Goal: Task Accomplishment & Management: Use online tool/utility

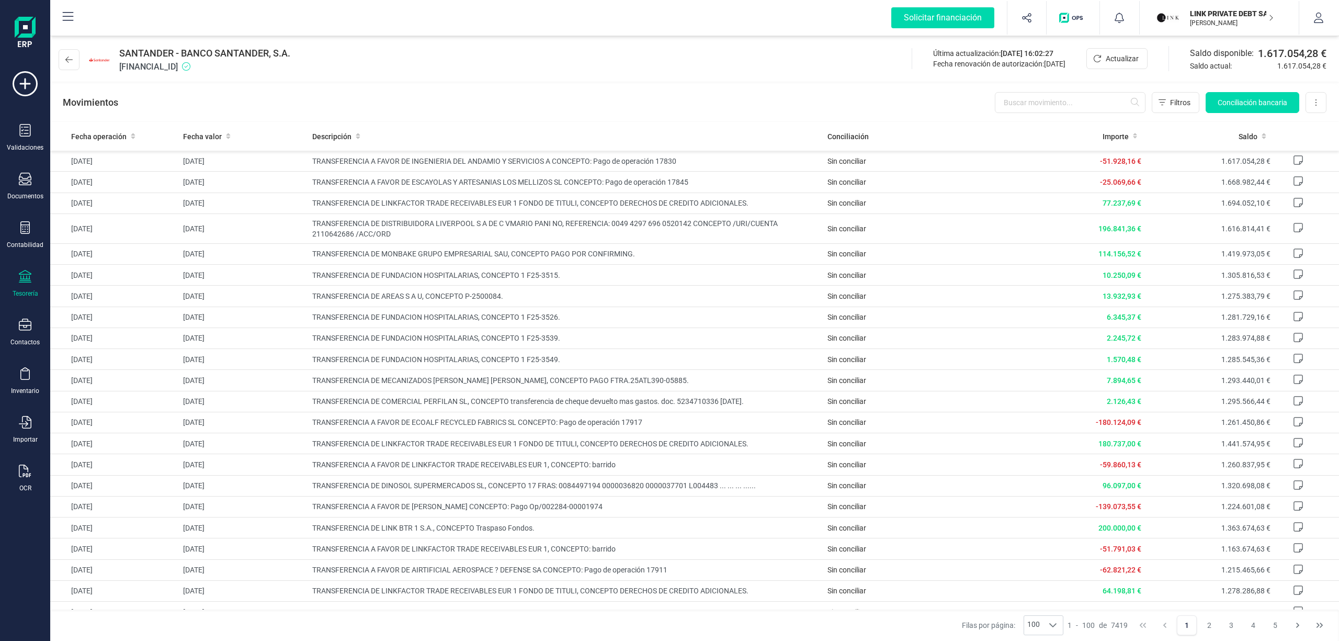
click at [1241, 14] on p "LINK PRIVATE DEBT SA" at bounding box center [1232, 13] width 84 height 10
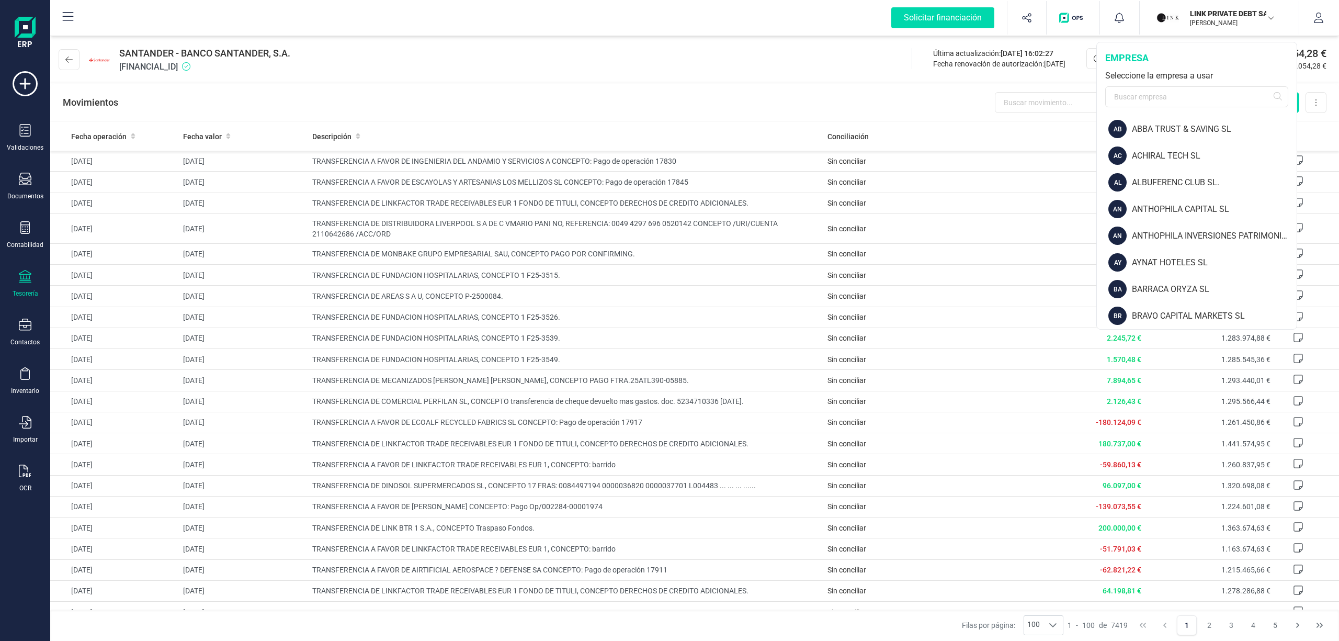
drag, startPoint x: 1293, startPoint y: 150, endPoint x: 1295, endPoint y: 178, distance: 28.3
click at [1295, 178] on div "AB ABBA TRUST & SAVING SL AC ACHIRAL TECH SL AL ALBUFERENC CLUB SL. AN ANTHOPHI…" at bounding box center [1197, 220] width 200 height 209
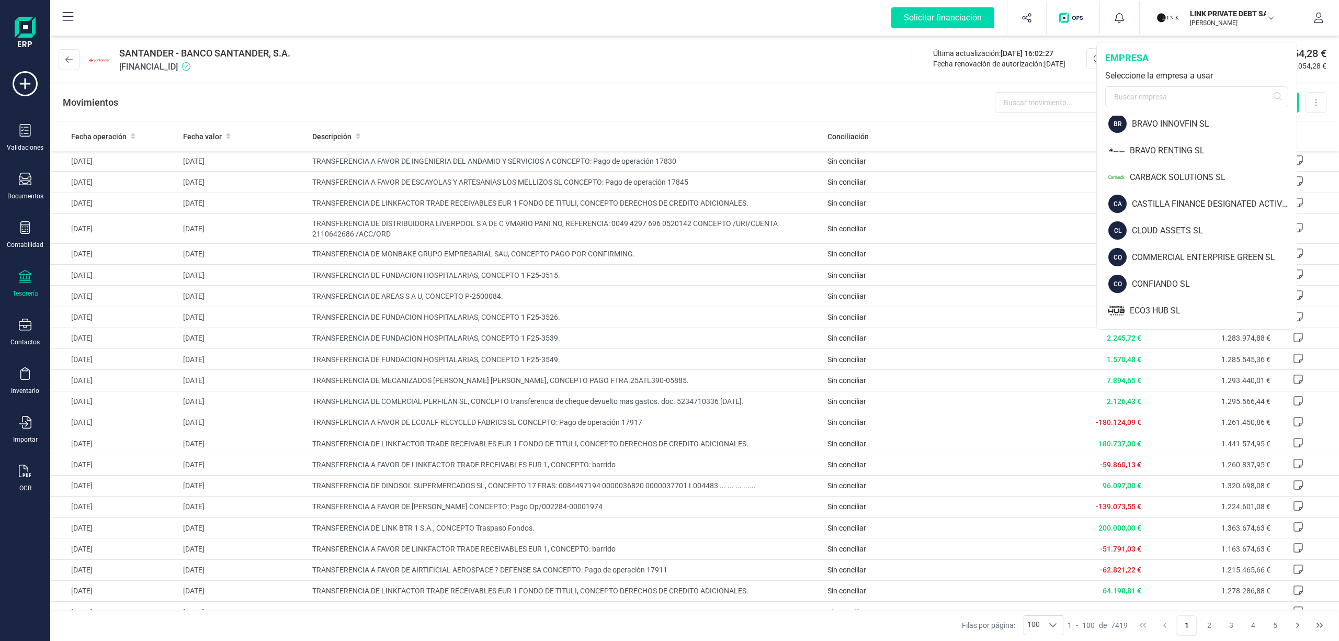
scroll to position [182, 0]
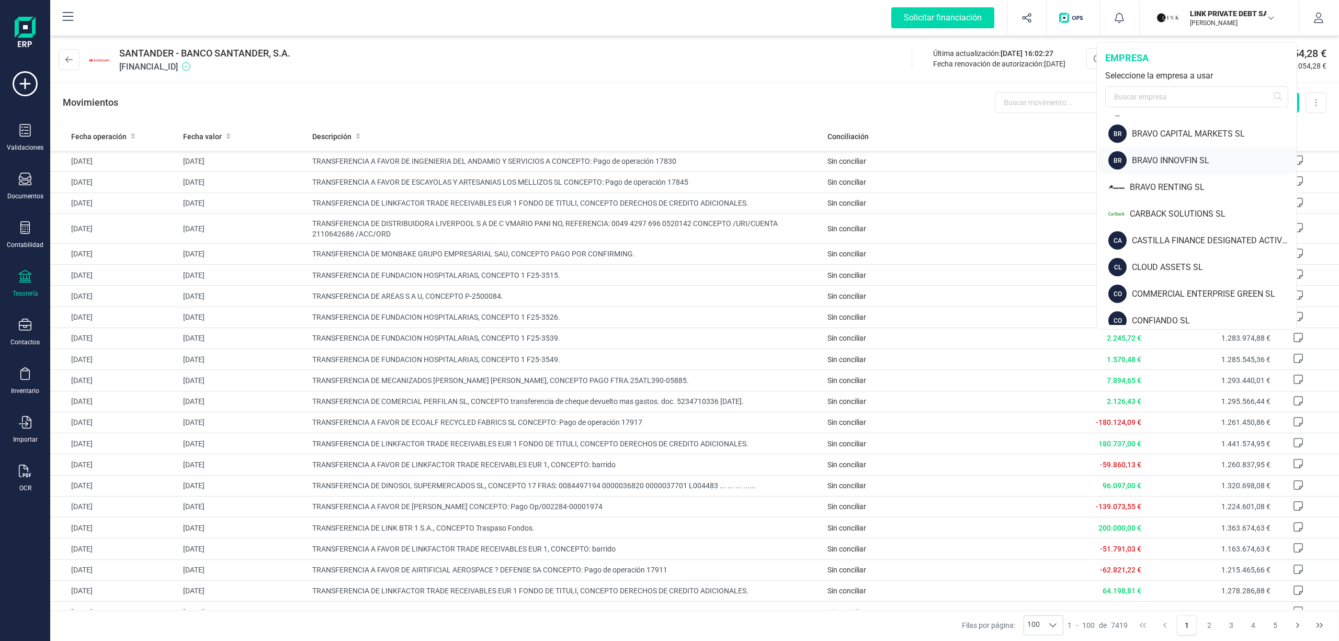
click at [1168, 154] on div "BR BRAVO INNOVFIN SL" at bounding box center [1197, 160] width 199 height 27
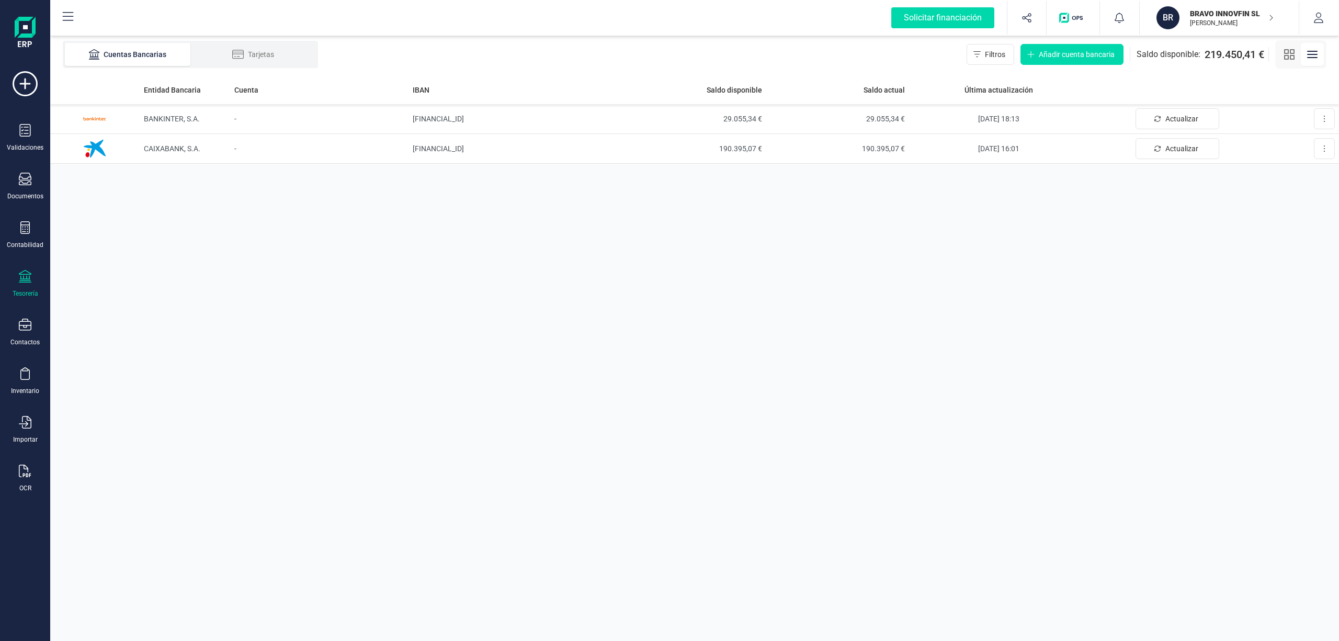
click at [1186, 19] on div "BRAVO INNOVFIN SL [PERSON_NAME]" at bounding box center [1226, 17] width 81 height 23
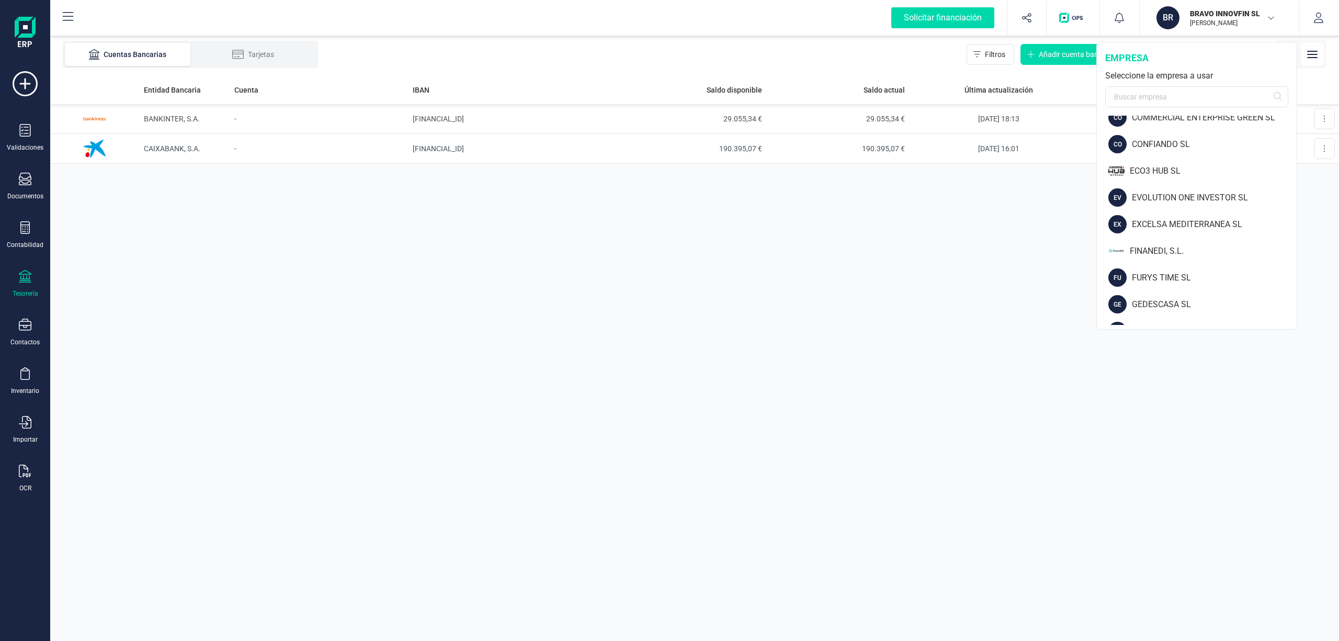
scroll to position [365, 0]
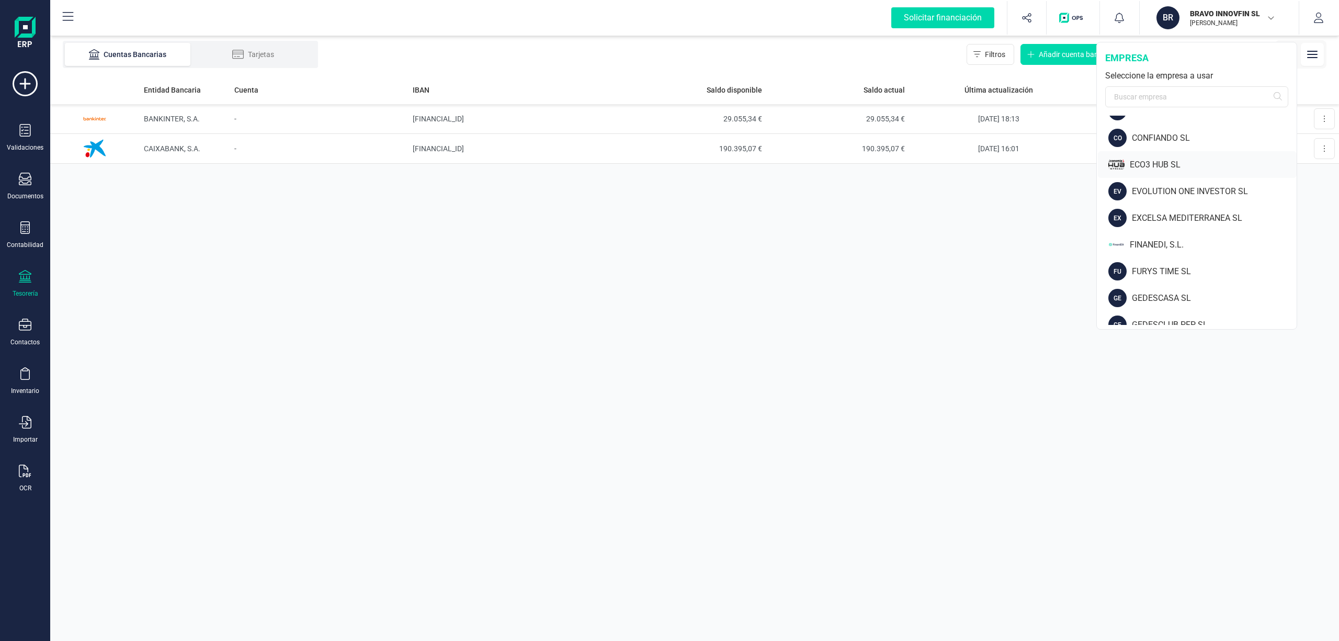
click at [1153, 163] on div "ECO3 HUB SL" at bounding box center [1213, 164] width 167 height 13
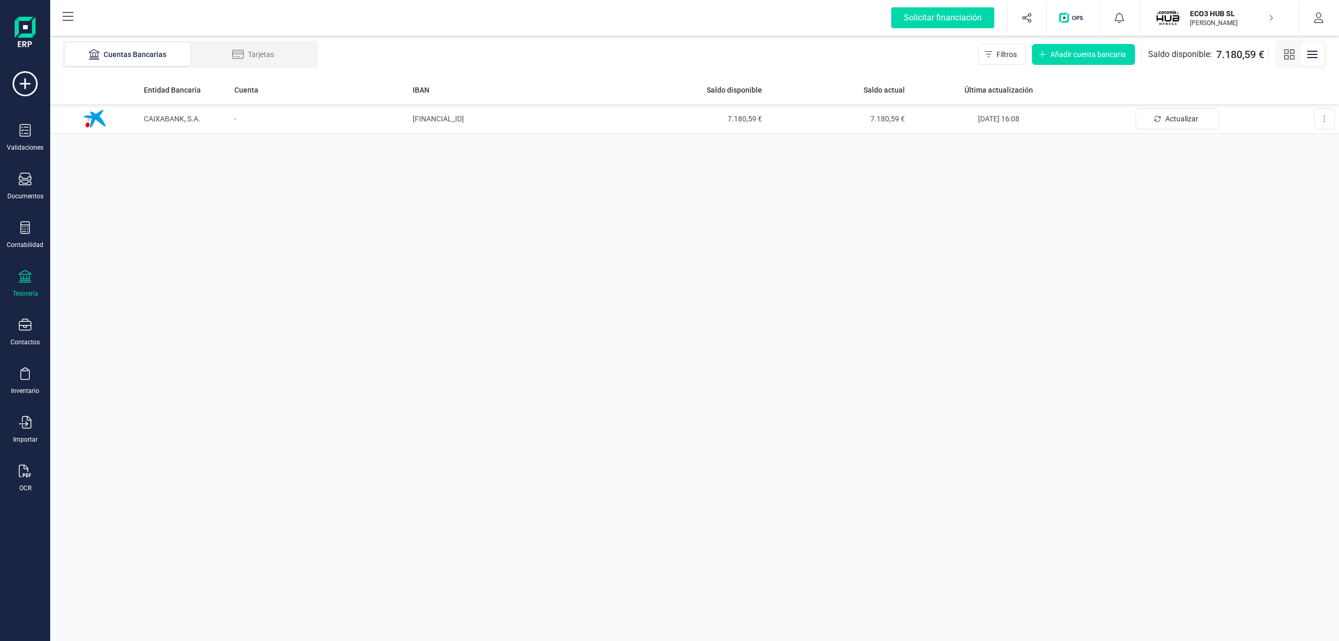
click at [1197, 12] on p "ECO3 HUB SL" at bounding box center [1232, 13] width 84 height 10
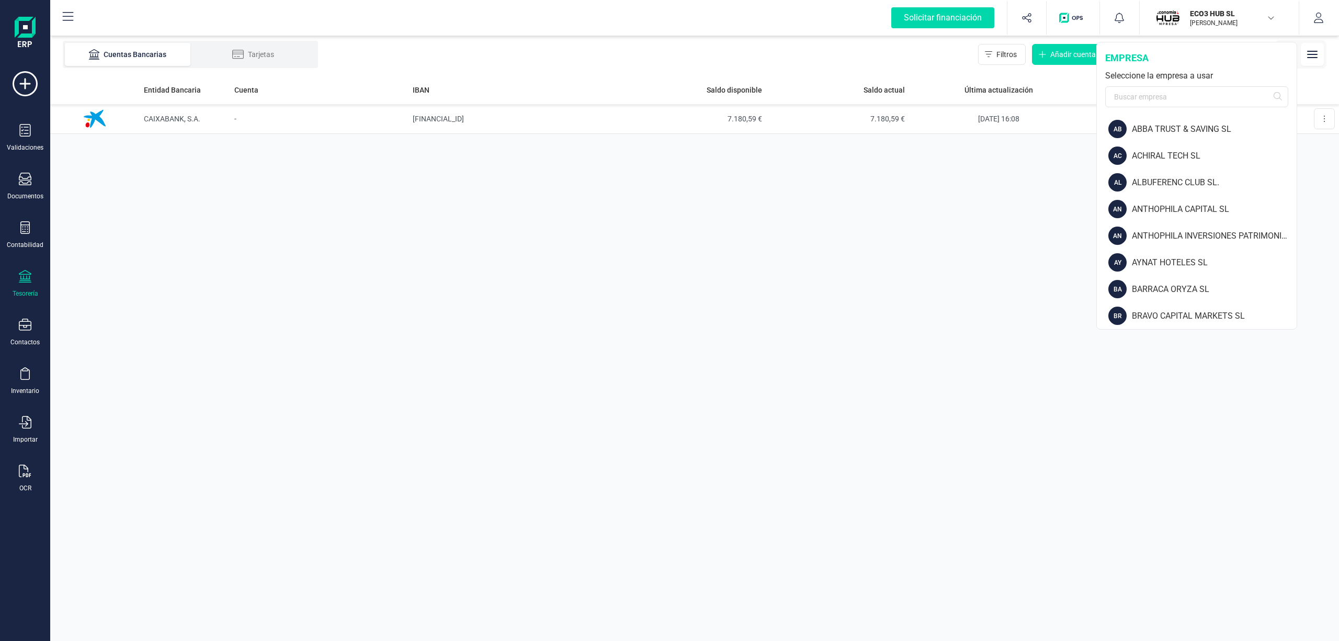
drag, startPoint x: 1296, startPoint y: 147, endPoint x: 1296, endPoint y: 140, distance: 7.3
click at [1296, 140] on div "ECO3 HUB SL [PERSON_NAME] empresa Seleccione la empresa a usar AB ABBA TRUST & …" at bounding box center [1196, 186] width 201 height 288
drag, startPoint x: 1292, startPoint y: 149, endPoint x: 1290, endPoint y: 159, distance: 10.2
click at [1290, 159] on div "ACHIRAL TECH SL" at bounding box center [1214, 156] width 165 height 13
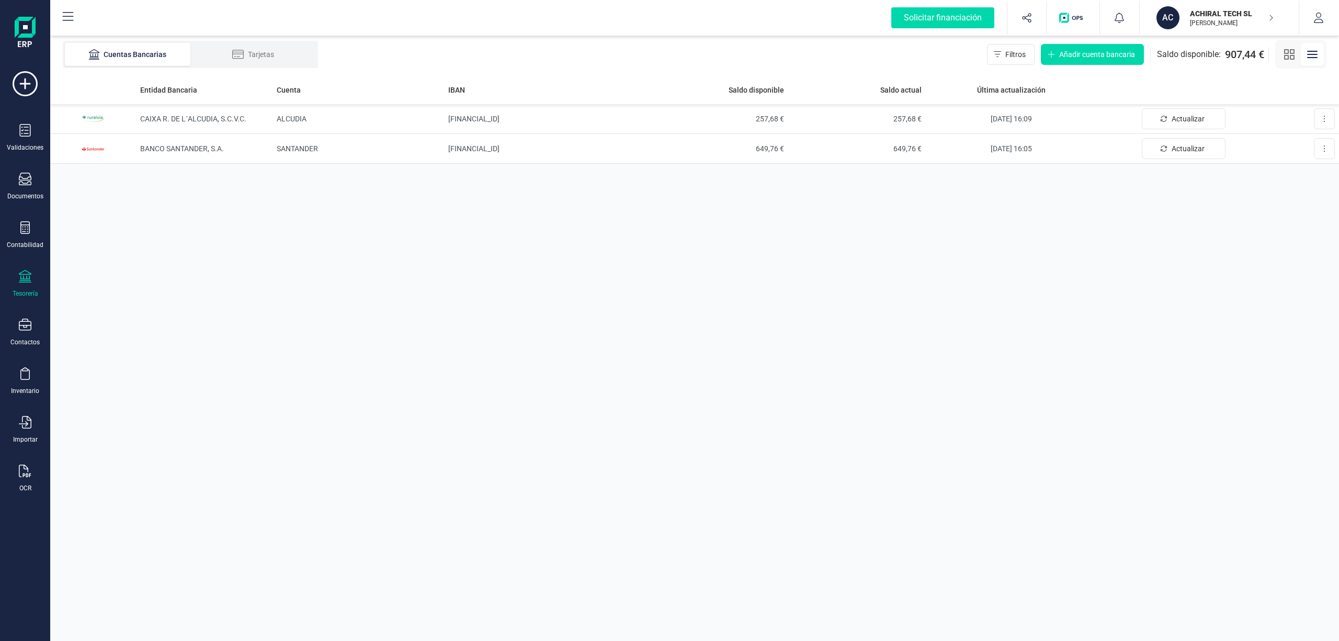
click at [1222, 19] on p "[PERSON_NAME]" at bounding box center [1232, 23] width 84 height 8
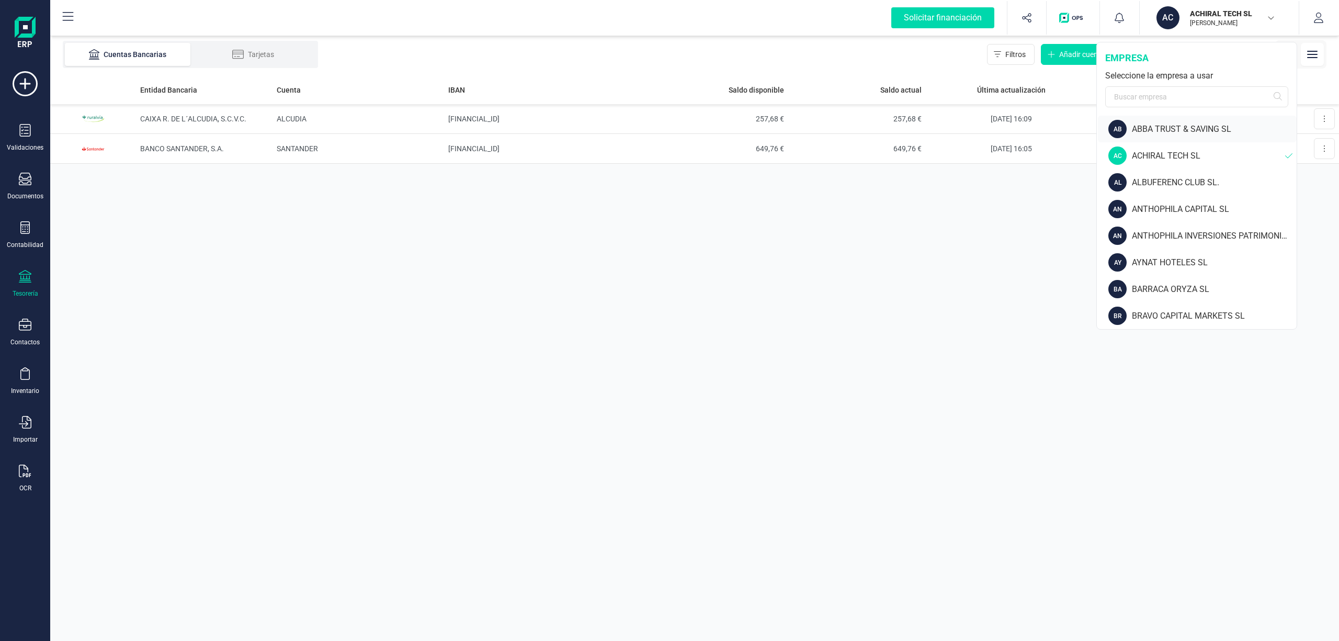
drag, startPoint x: 1293, startPoint y: 149, endPoint x: 1289, endPoint y: 128, distance: 21.8
click at [1289, 128] on div "AB ABBA TRUST & SAVING SL AC ACHIRAL TECH SL AL ALBUFERENC CLUB SL. AN ANTHOPHI…" at bounding box center [1197, 220] width 200 height 209
click at [1208, 178] on div "ALBUFERENC CLUB SL." at bounding box center [1214, 182] width 165 height 13
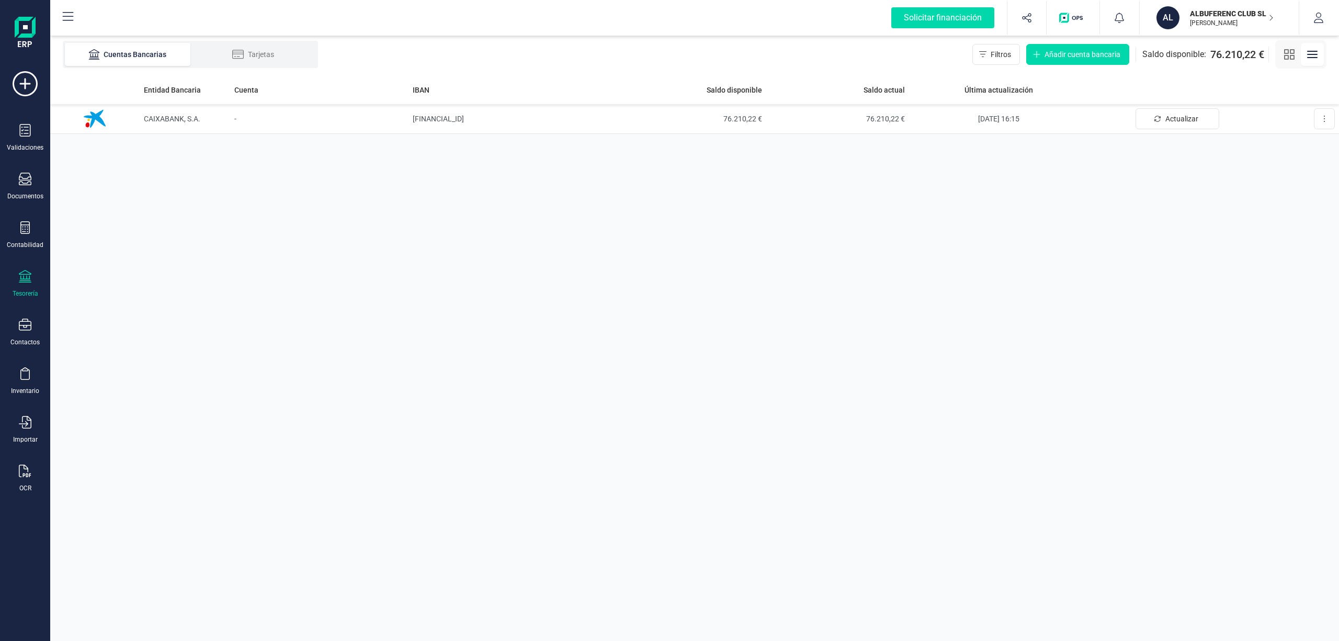
click at [1201, 17] on p "ALBUFERENC CLUB SL." at bounding box center [1232, 13] width 84 height 10
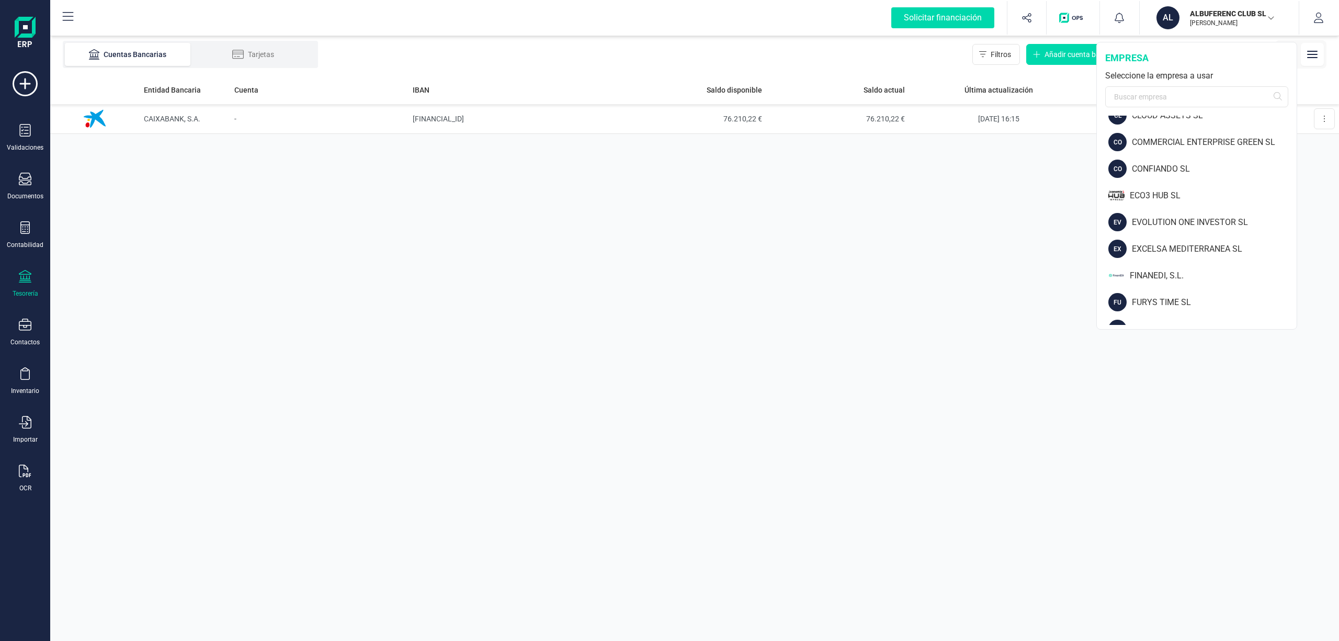
scroll to position [346, 0]
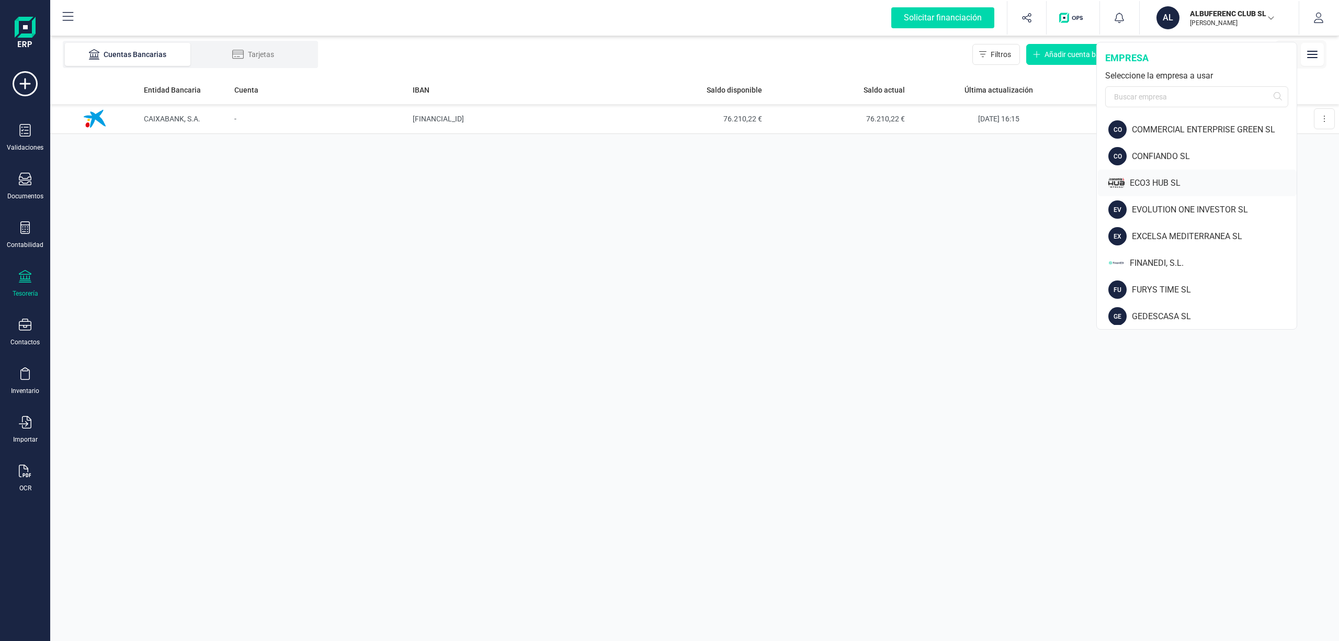
click at [1149, 177] on div "ECO3 HUB SL" at bounding box center [1213, 183] width 167 height 13
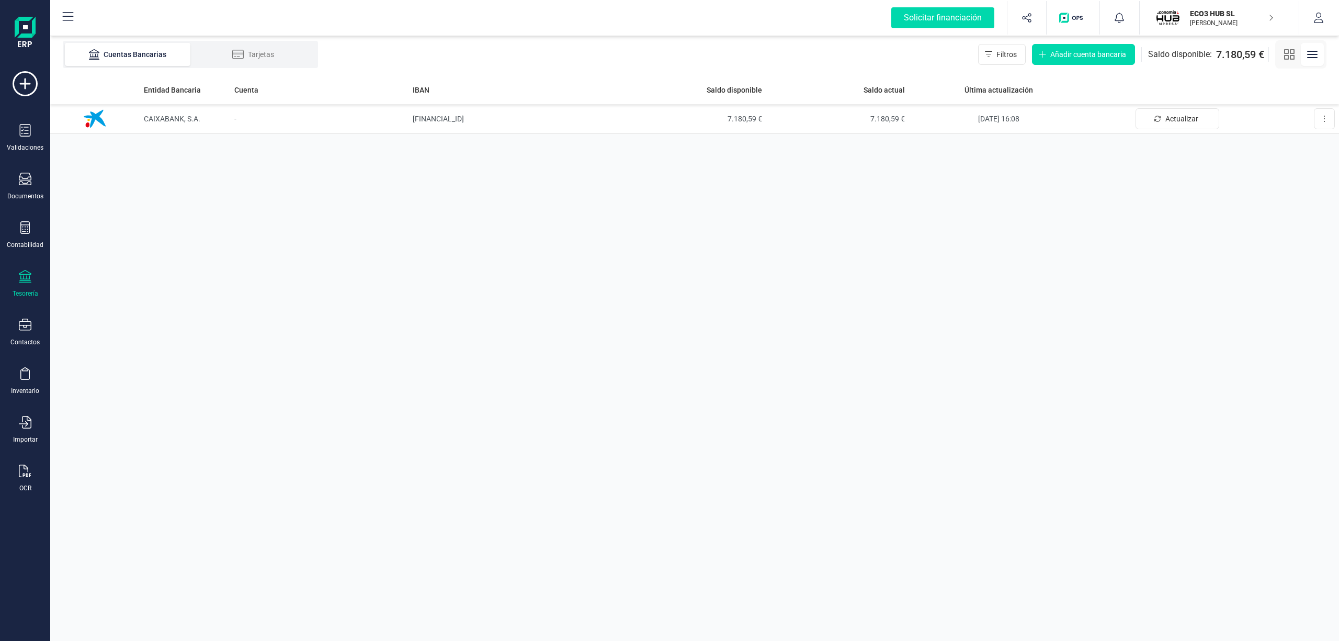
click at [1206, 19] on p "[PERSON_NAME]" at bounding box center [1232, 23] width 84 height 8
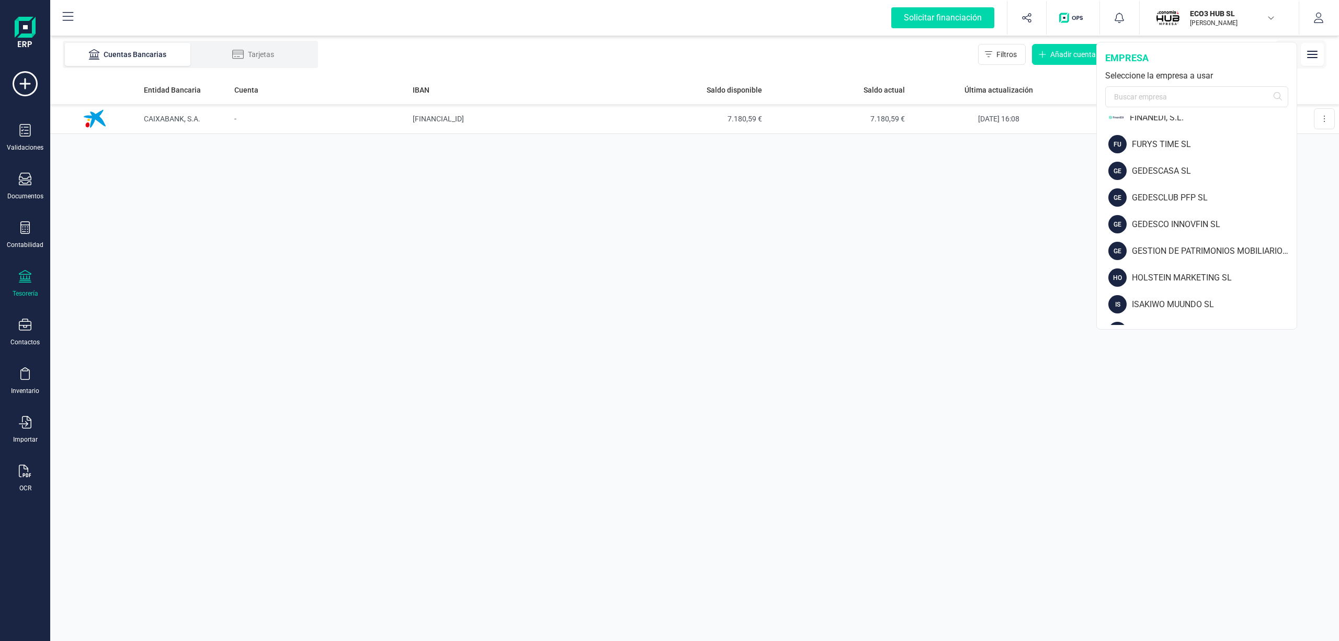
scroll to position [498, 0]
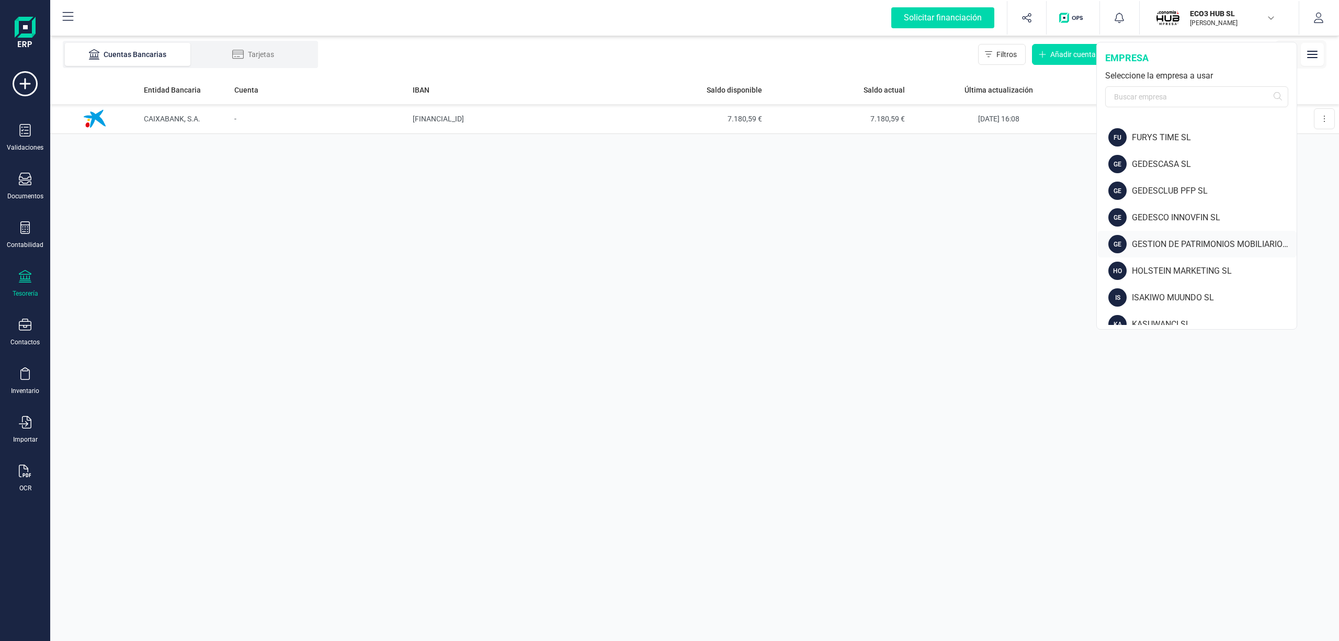
click at [1265, 238] on div "GESTION DE PATRIMONIOS MOBILIARIOS SOCIEDAD DE VALORES SA" at bounding box center [1214, 244] width 165 height 13
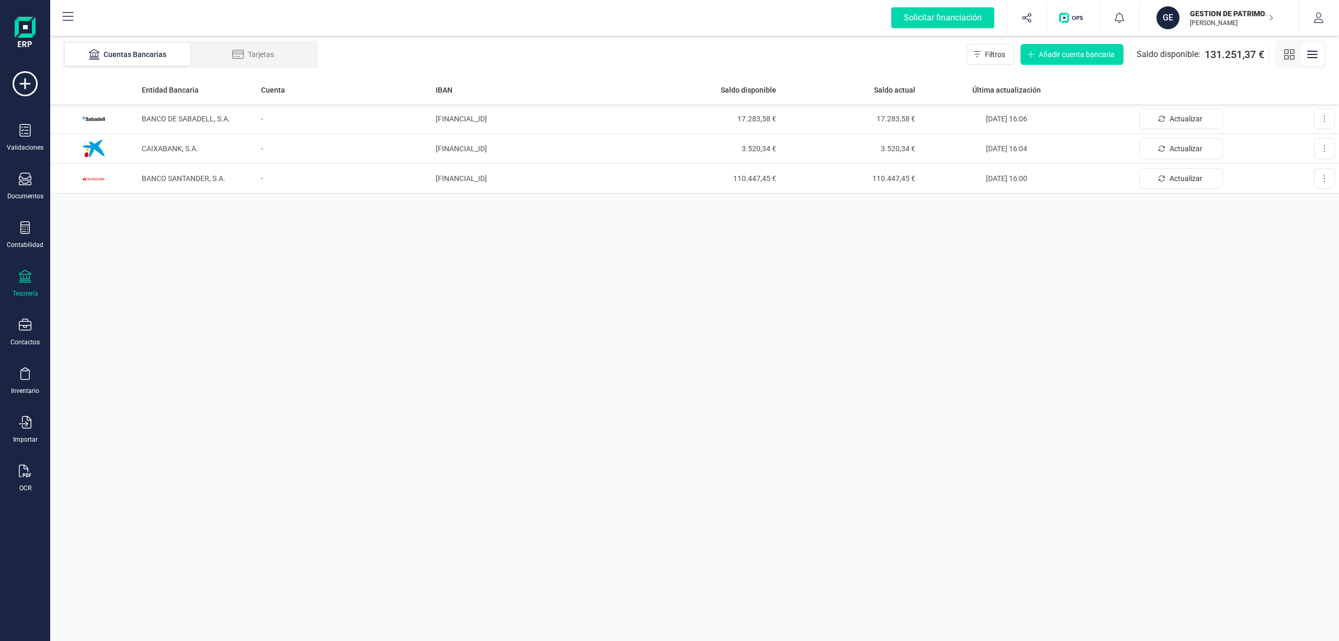
click at [1209, 13] on p "GESTION DE PATRIMONIOS MOBILIARIOS SOCIEDAD DE VALORES SA" at bounding box center [1232, 13] width 84 height 10
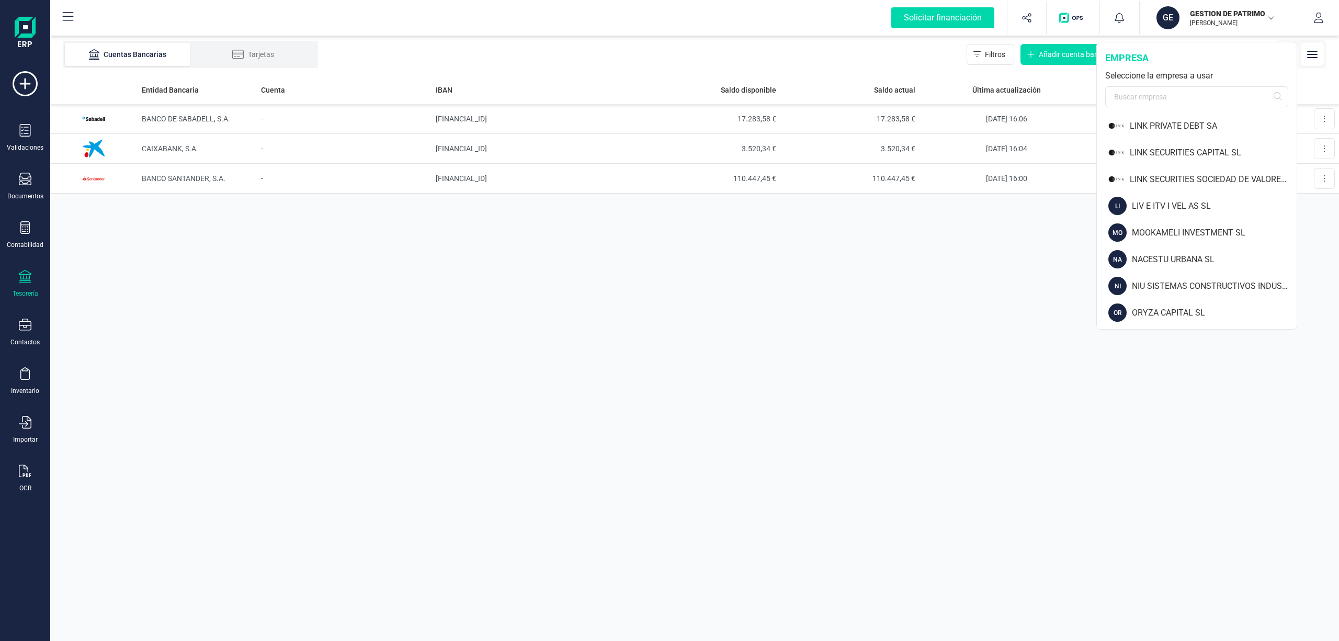
scroll to position [900, 0]
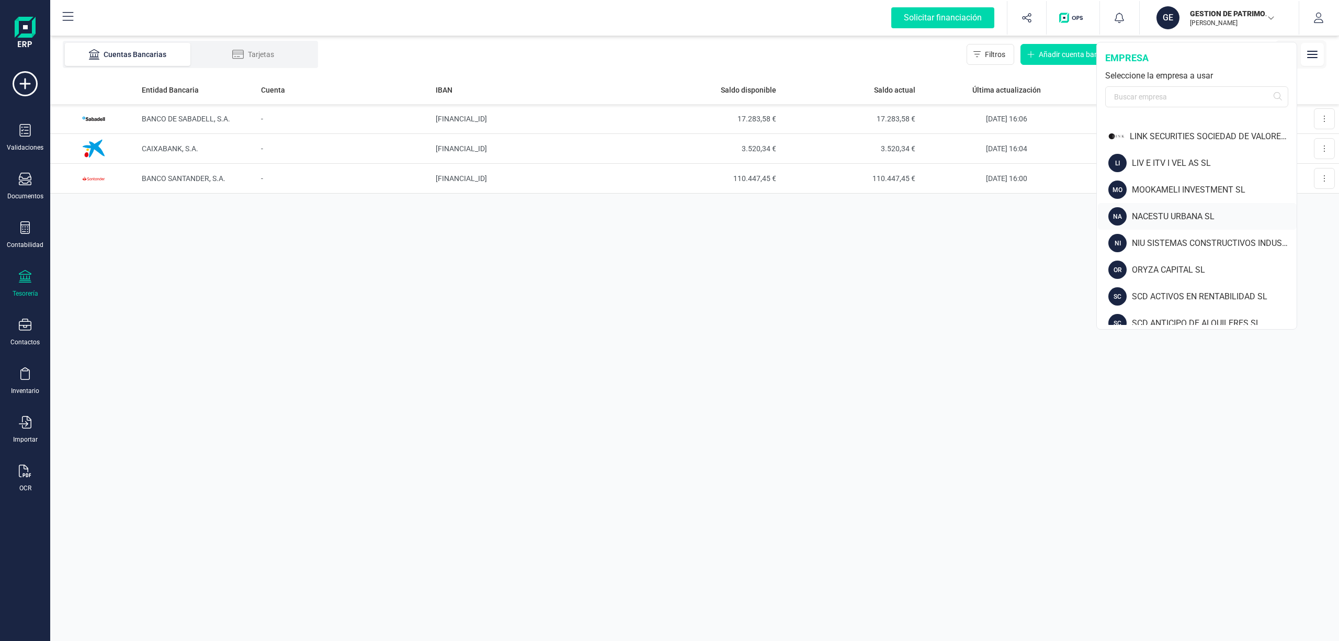
click at [1184, 217] on div "NACESTU URBANA SL" at bounding box center [1214, 216] width 165 height 13
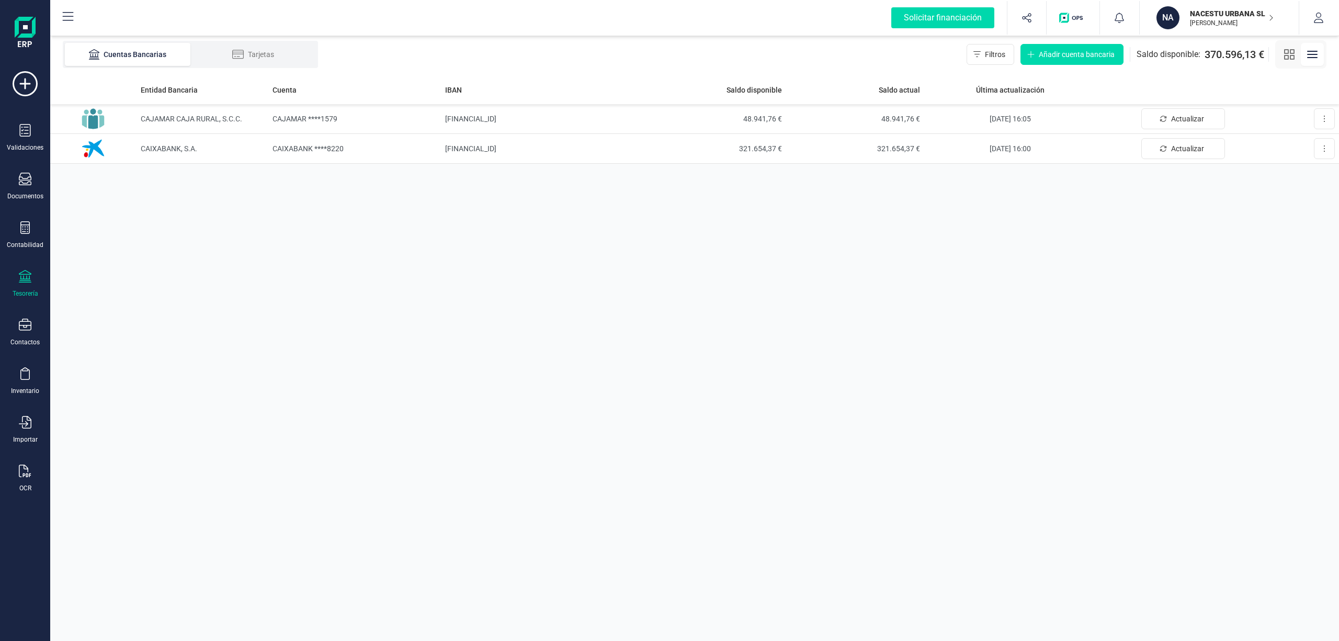
click at [1220, 25] on p "[PERSON_NAME]" at bounding box center [1232, 23] width 84 height 8
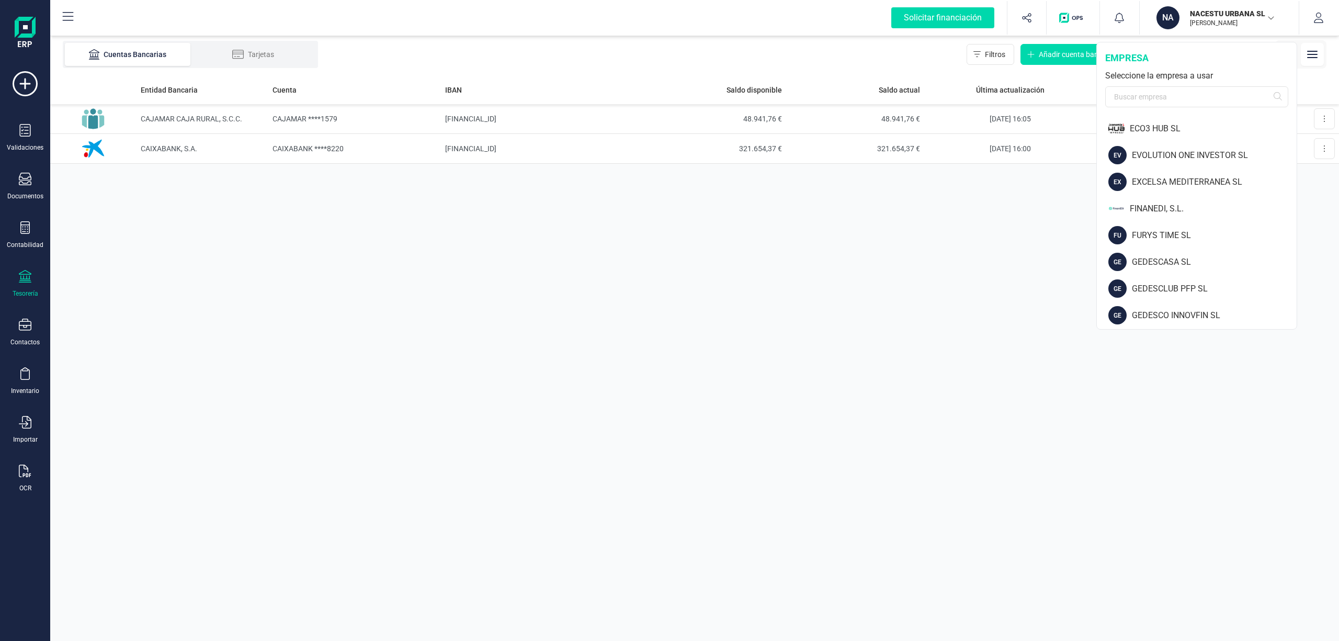
scroll to position [456, 0]
click at [1157, 147] on div "FINANEDI, S.L." at bounding box center [1213, 153] width 167 height 13
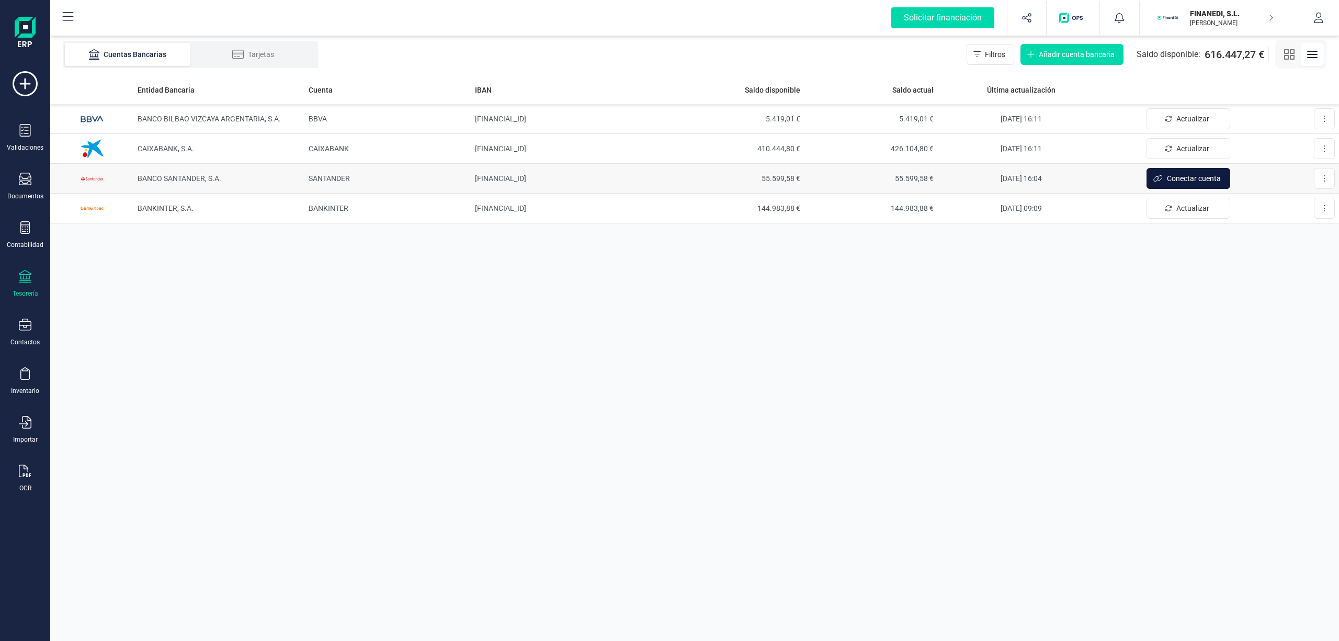
click at [1195, 178] on span "Conectar cuenta" at bounding box center [1194, 178] width 54 height 10
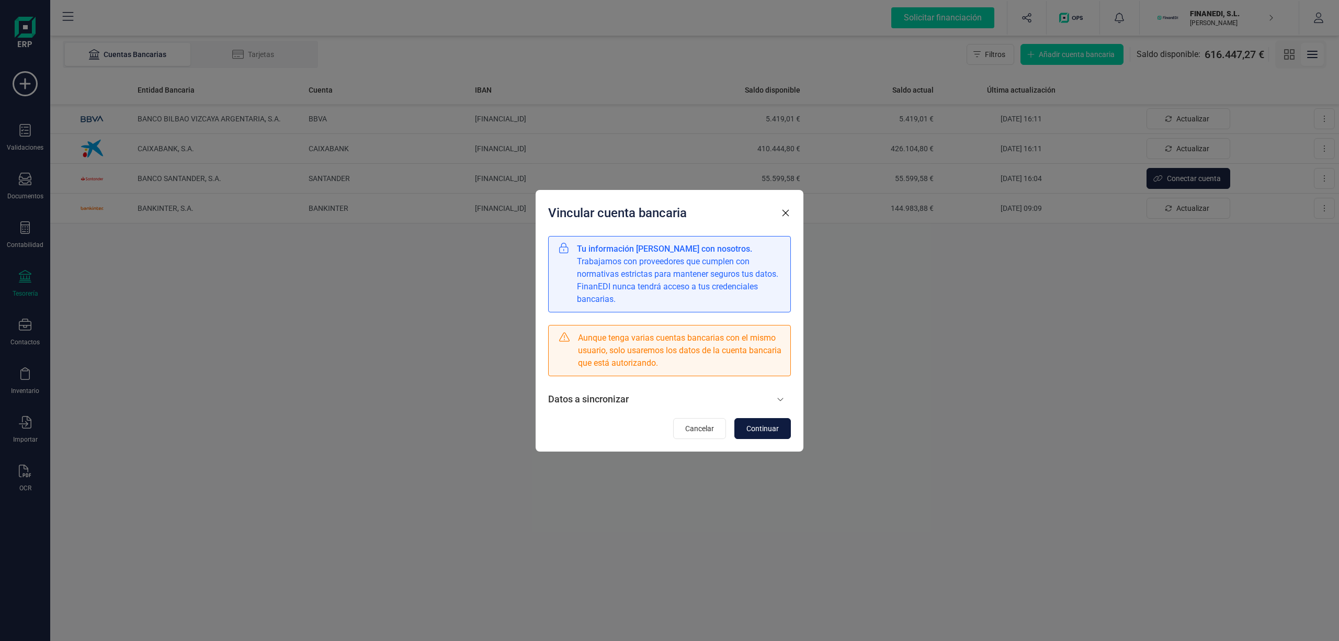
click at [763, 427] on span "Continuar" at bounding box center [762, 428] width 32 height 10
click at [756, 425] on span "Continuar" at bounding box center [762, 428] width 32 height 10
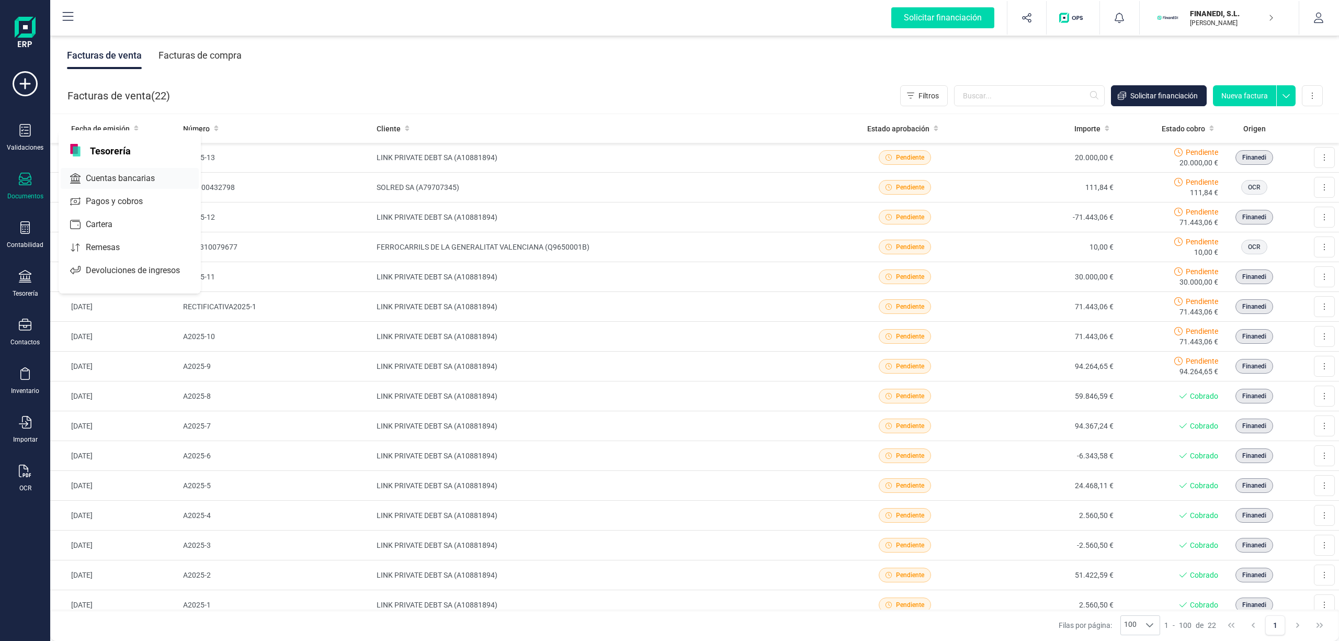
click at [114, 176] on span "Cuentas bancarias" at bounding box center [128, 178] width 92 height 13
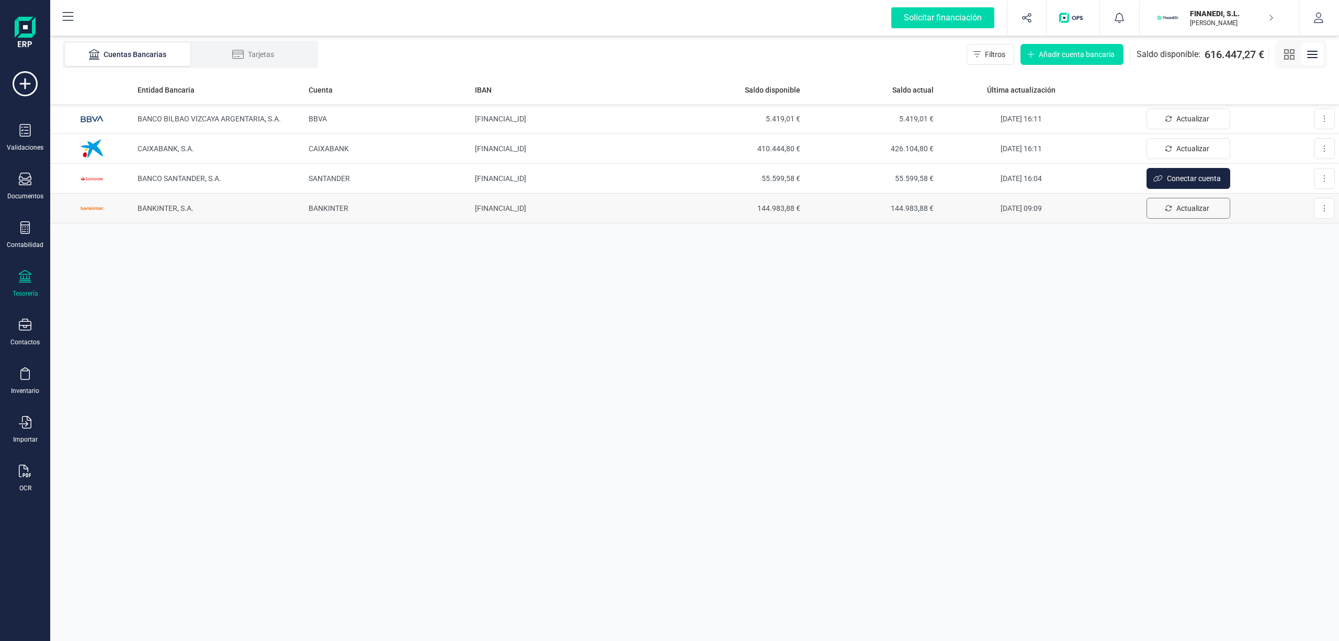
click at [1187, 205] on span "Actualizar" at bounding box center [1192, 208] width 33 height 10
click at [1204, 13] on p "FINANEDI, S.L." at bounding box center [1232, 13] width 84 height 10
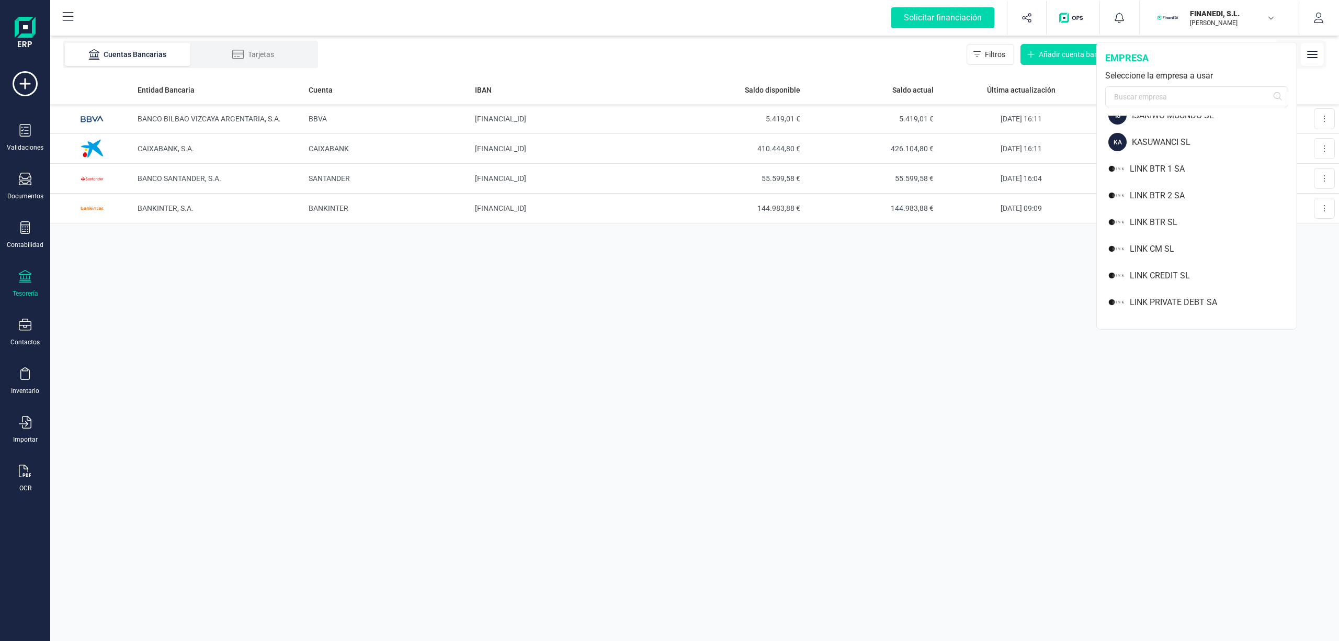
scroll to position [699, 0]
click at [1199, 278] on div "LINK PRIVATE DEBT SA" at bounding box center [1213, 284] width 167 height 13
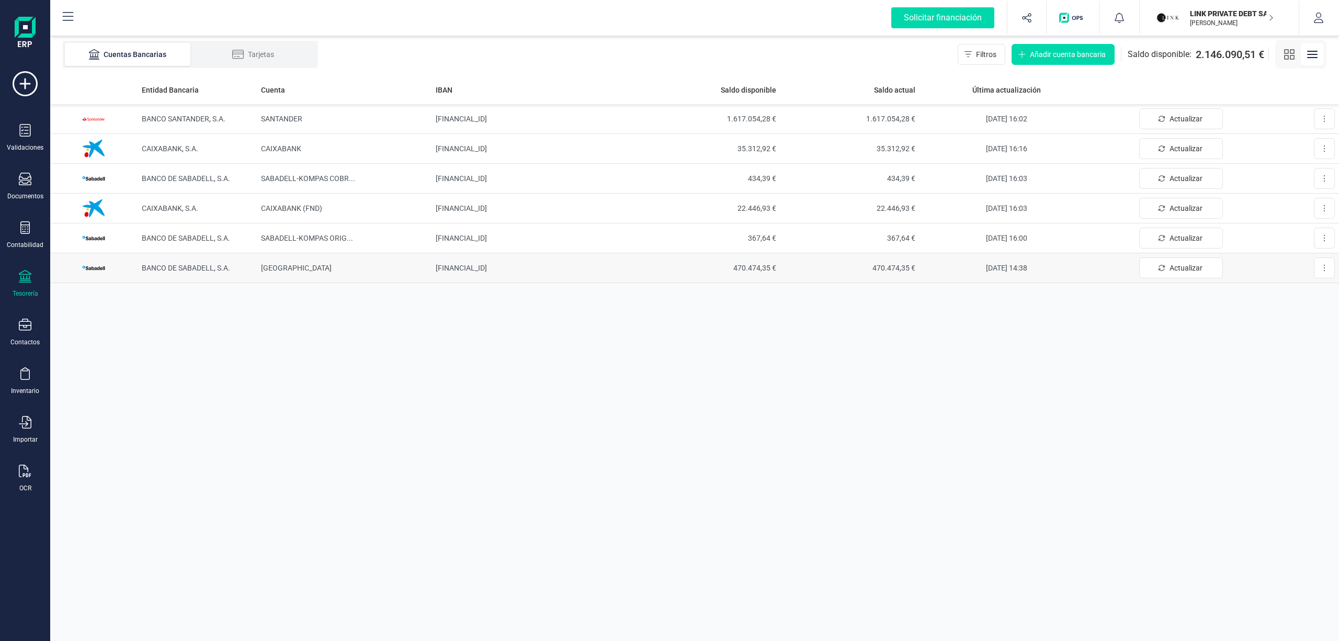
click at [458, 268] on td "ES7300810693680002414750" at bounding box center [536, 268] width 209 height 30
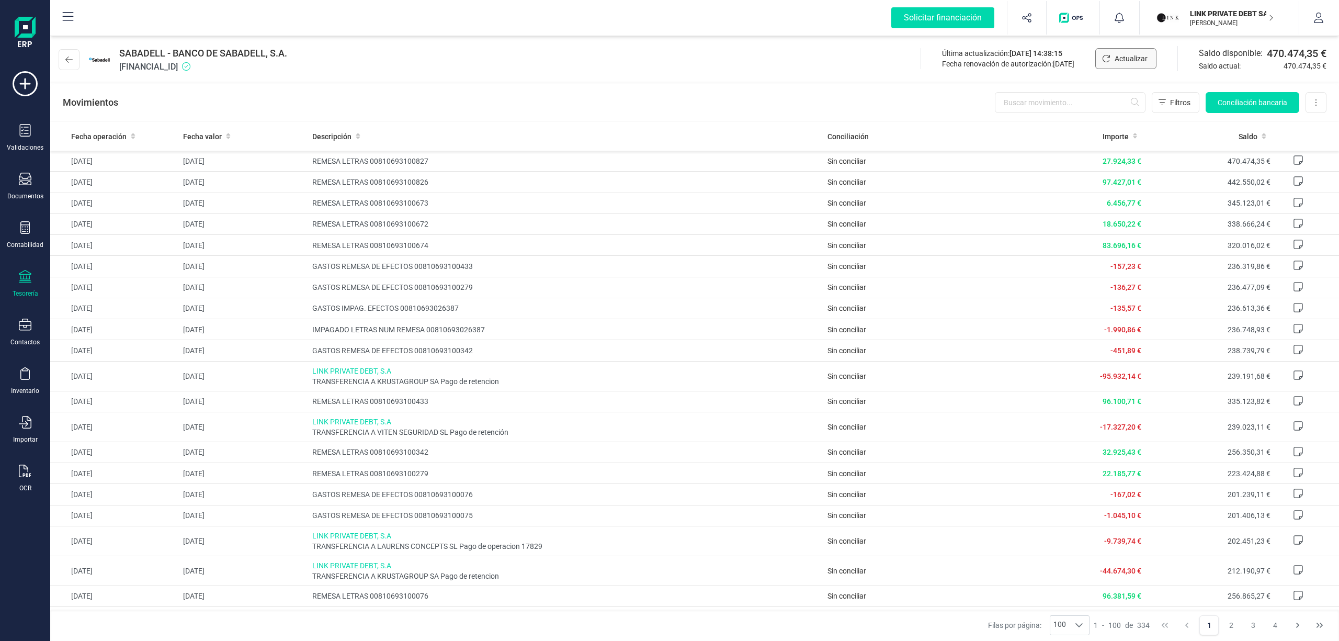
click at [1118, 60] on span "Actualizar" at bounding box center [1131, 58] width 33 height 10
click at [67, 58] on icon at bounding box center [68, 59] width 7 height 8
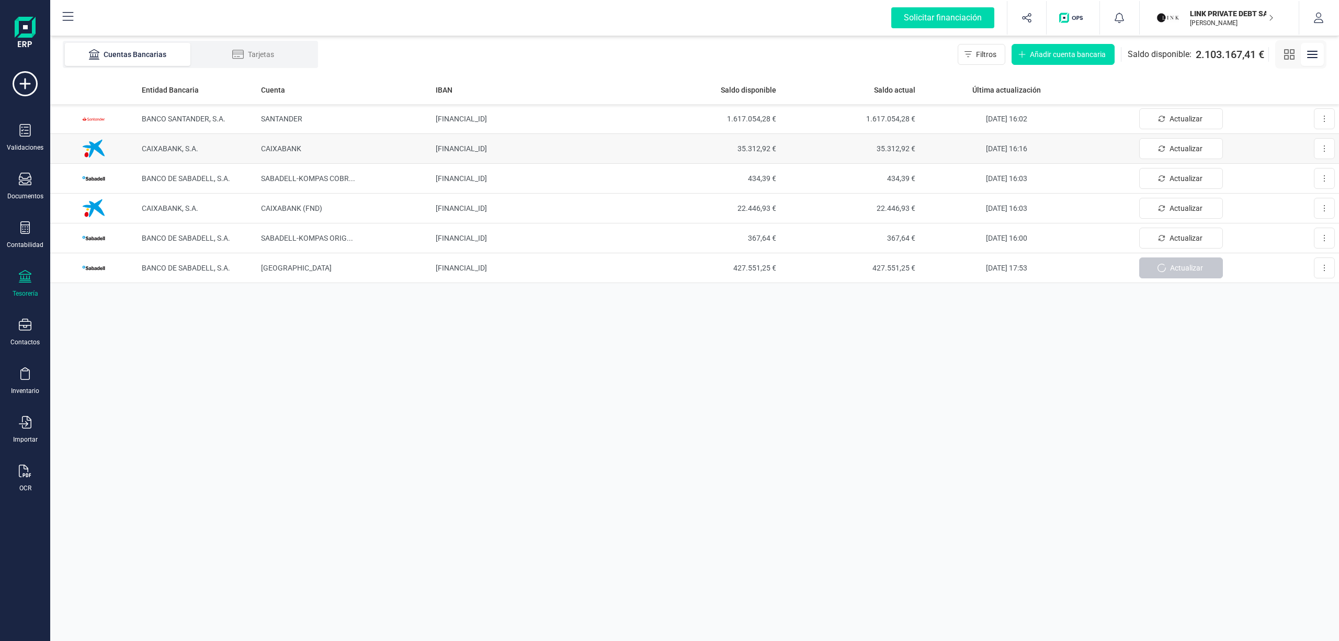
click at [467, 143] on td "ES6121000449090200093893" at bounding box center [536, 149] width 209 height 30
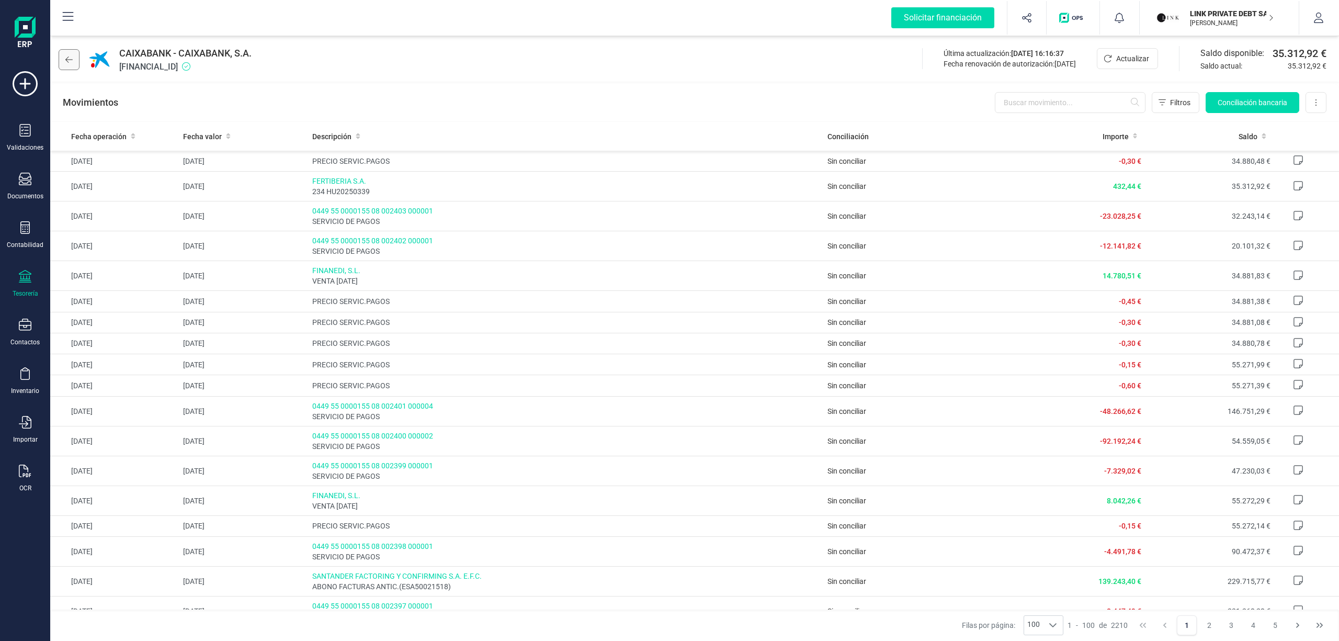
click at [62, 59] on button at bounding box center [69, 59] width 21 height 21
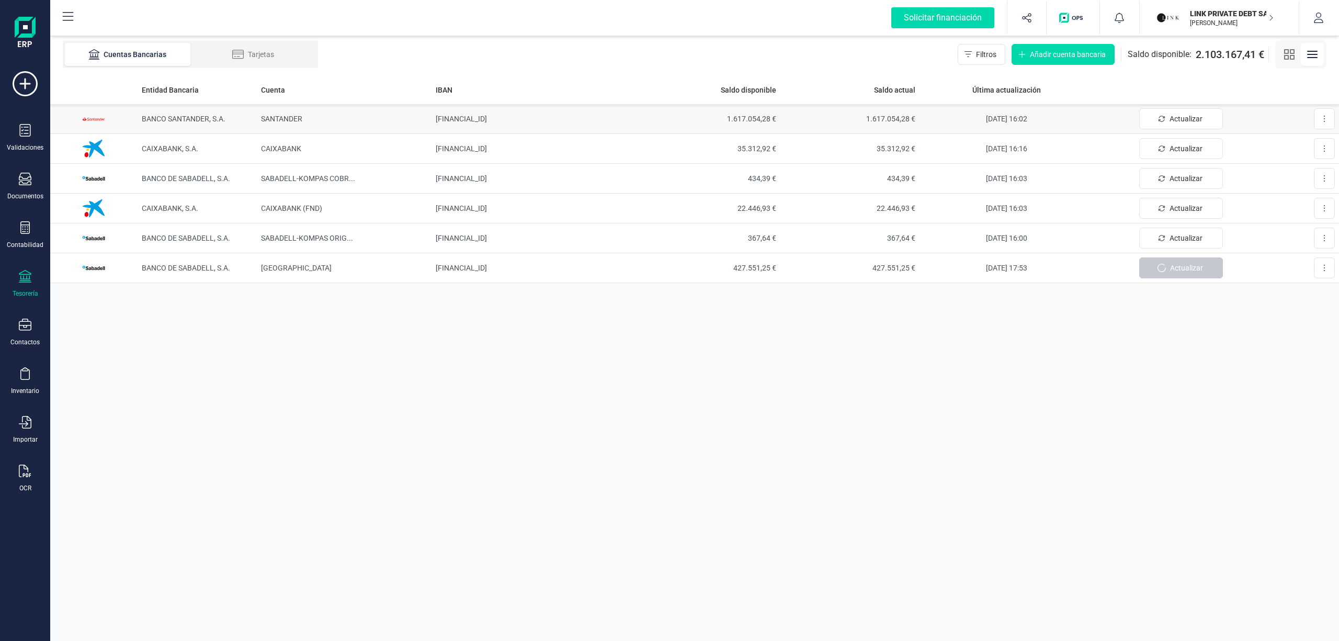
click at [991, 117] on span "24/09/2025 16:02" at bounding box center [1006, 119] width 41 height 8
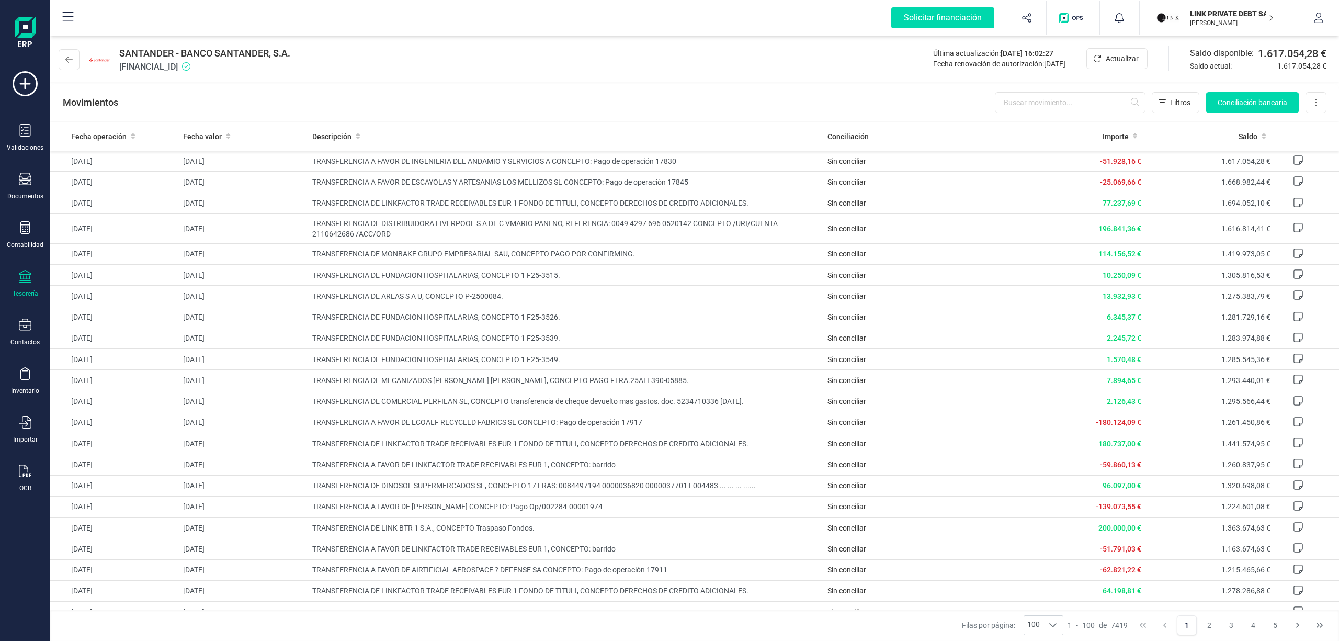
click at [1230, 15] on p "LINK PRIVATE DEBT SA" at bounding box center [1232, 13] width 84 height 10
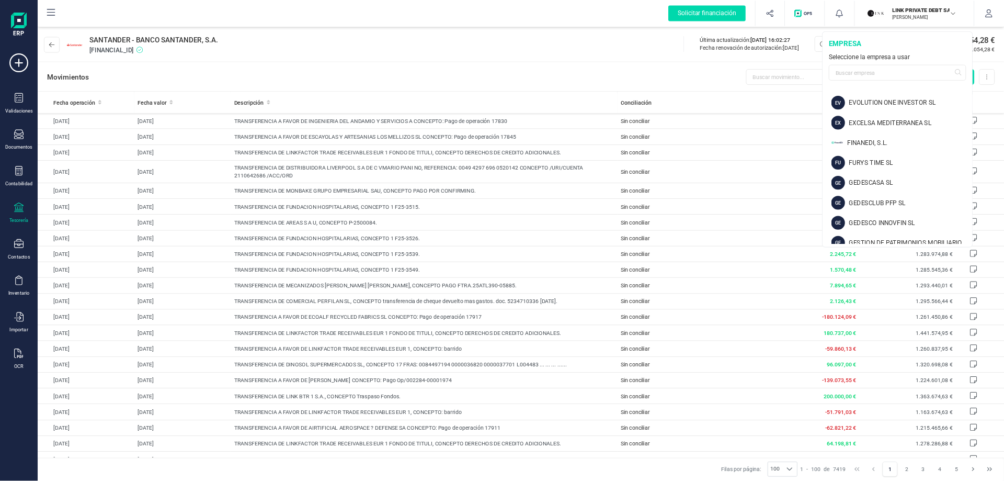
scroll to position [425, 0]
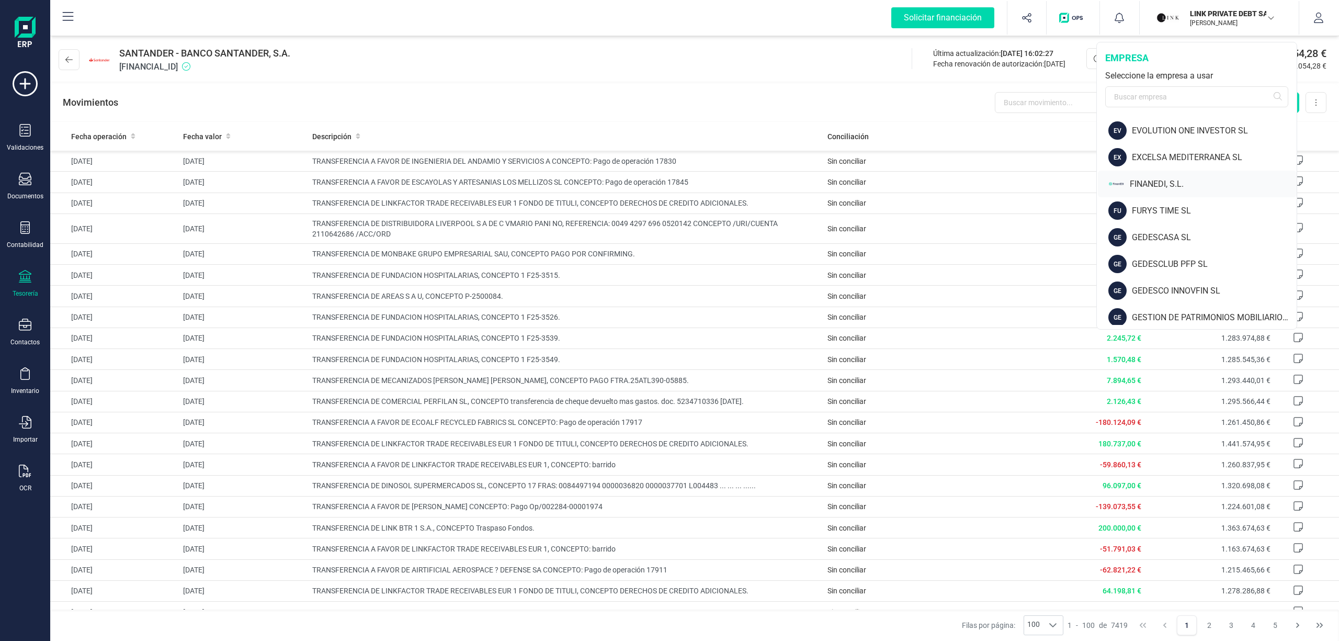
click at [1139, 178] on div "FINANEDI, S.L." at bounding box center [1213, 184] width 167 height 13
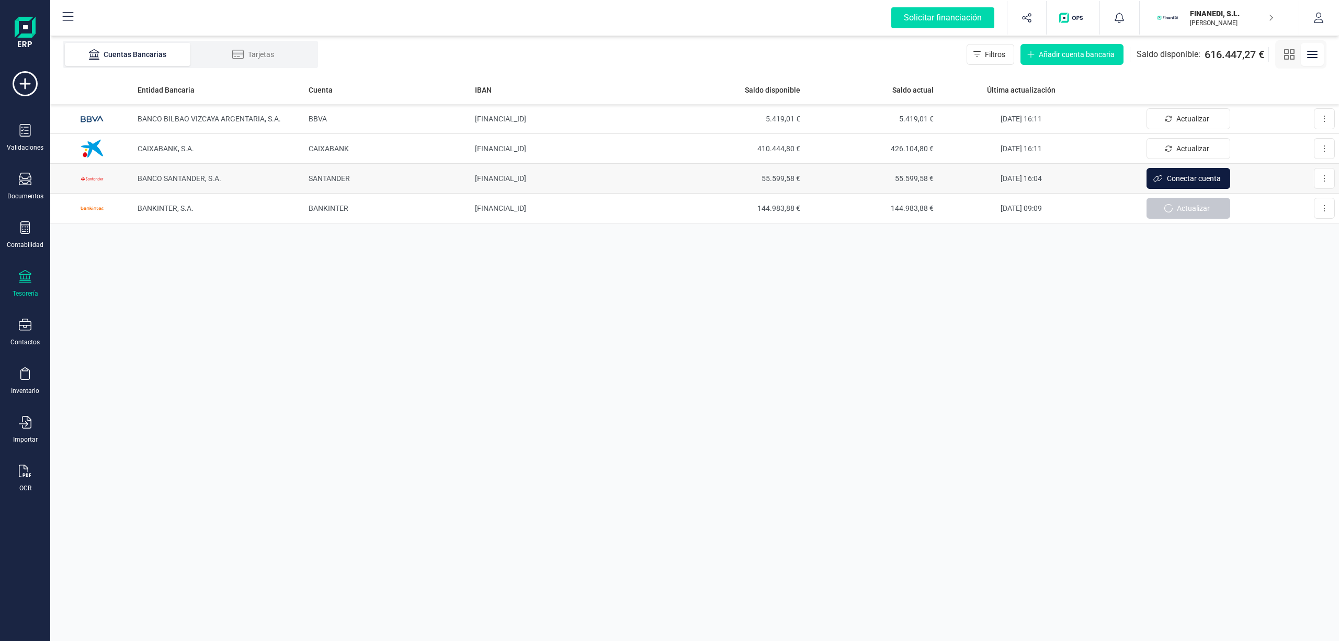
click at [1166, 178] on button "Conectar cuenta" at bounding box center [1188, 178] width 84 height 21
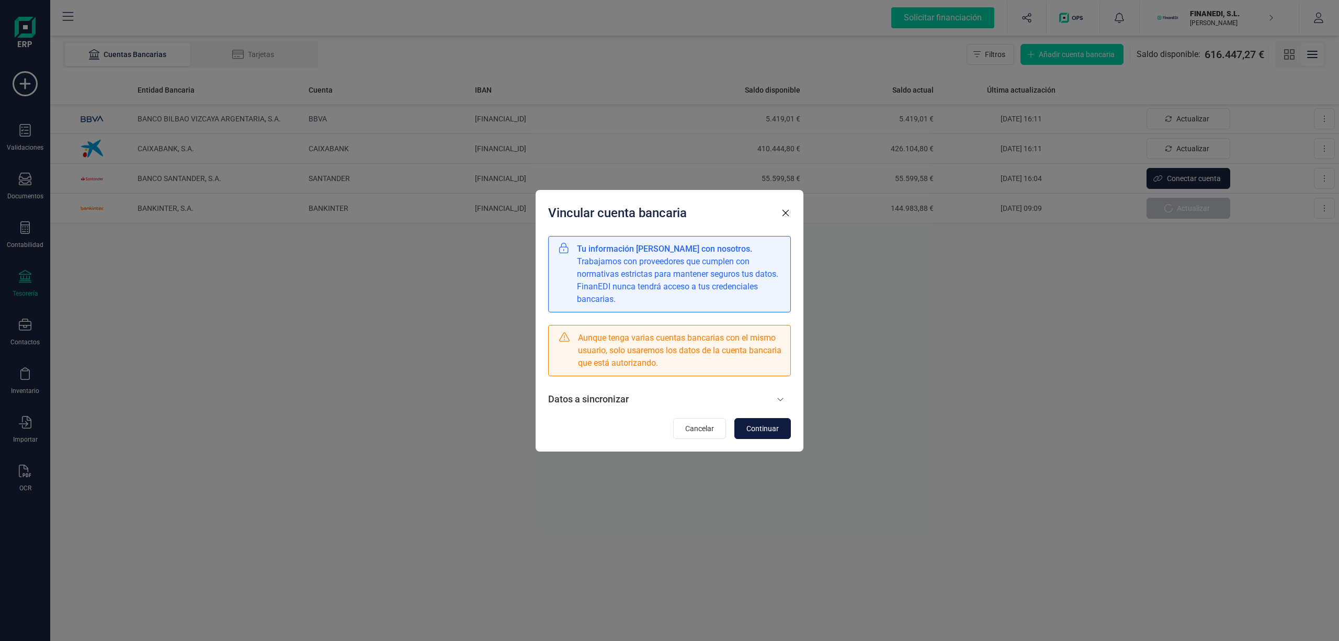
click at [766, 427] on span "Continuar" at bounding box center [762, 428] width 32 height 10
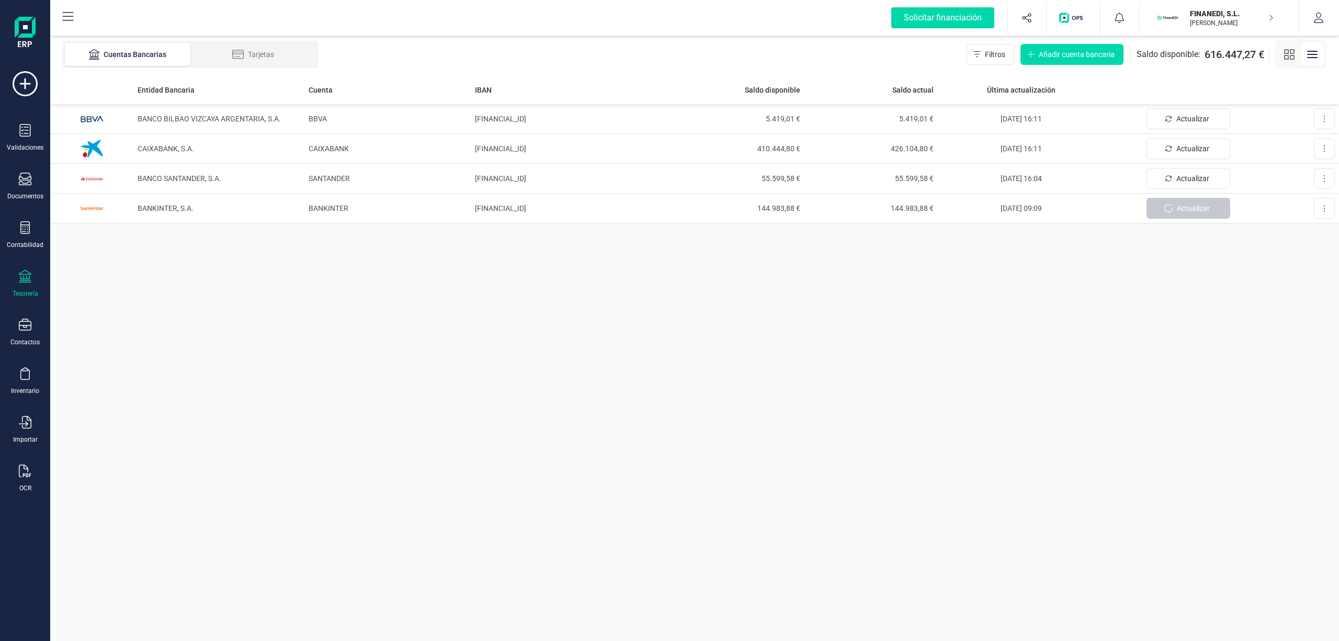
click at [1209, 12] on p "FINANEDI, S.L." at bounding box center [1232, 13] width 84 height 10
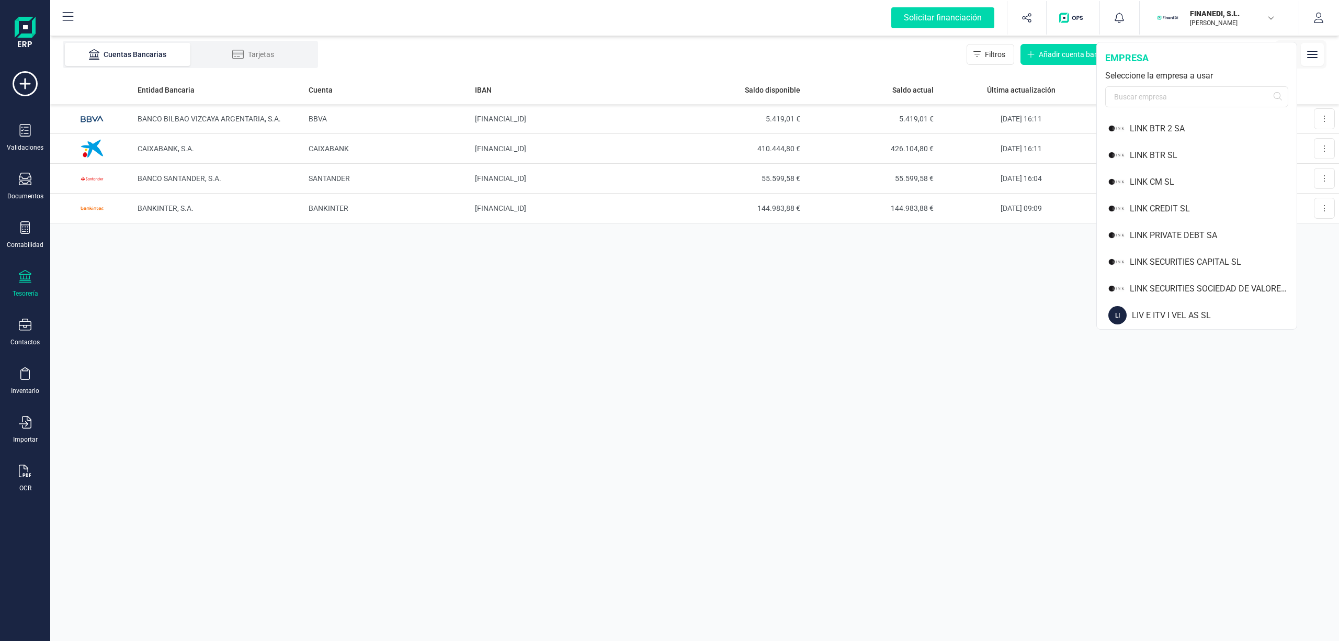
scroll to position [771, 0]
click at [1166, 209] on div "LINK PRIVATE DEBT SA" at bounding box center [1213, 212] width 167 height 13
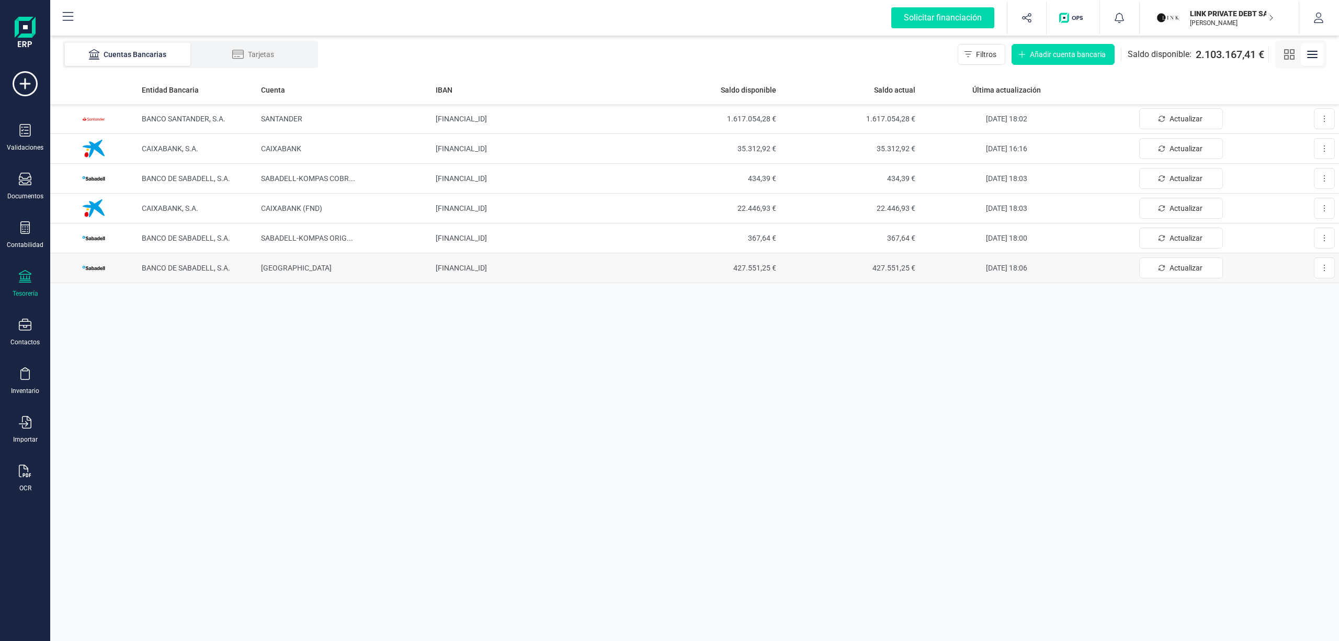
click at [745, 266] on span "427.551,25 €" at bounding box center [710, 268] width 131 height 10
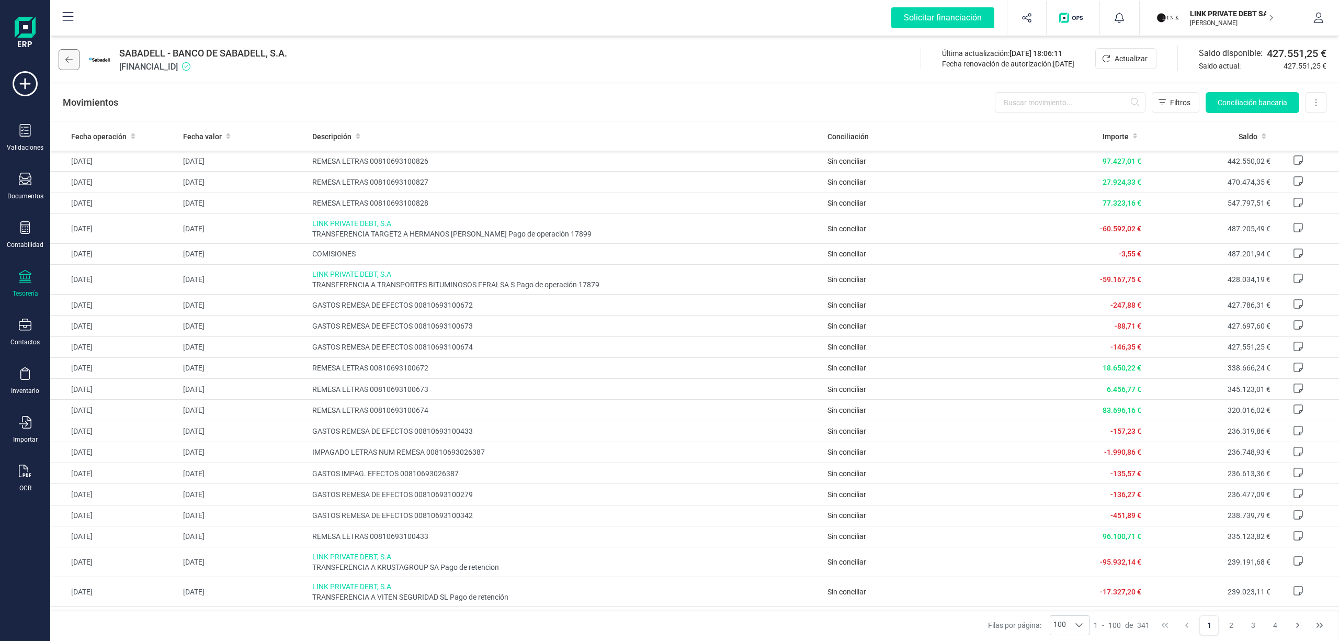
click at [67, 60] on icon at bounding box center [68, 59] width 7 height 8
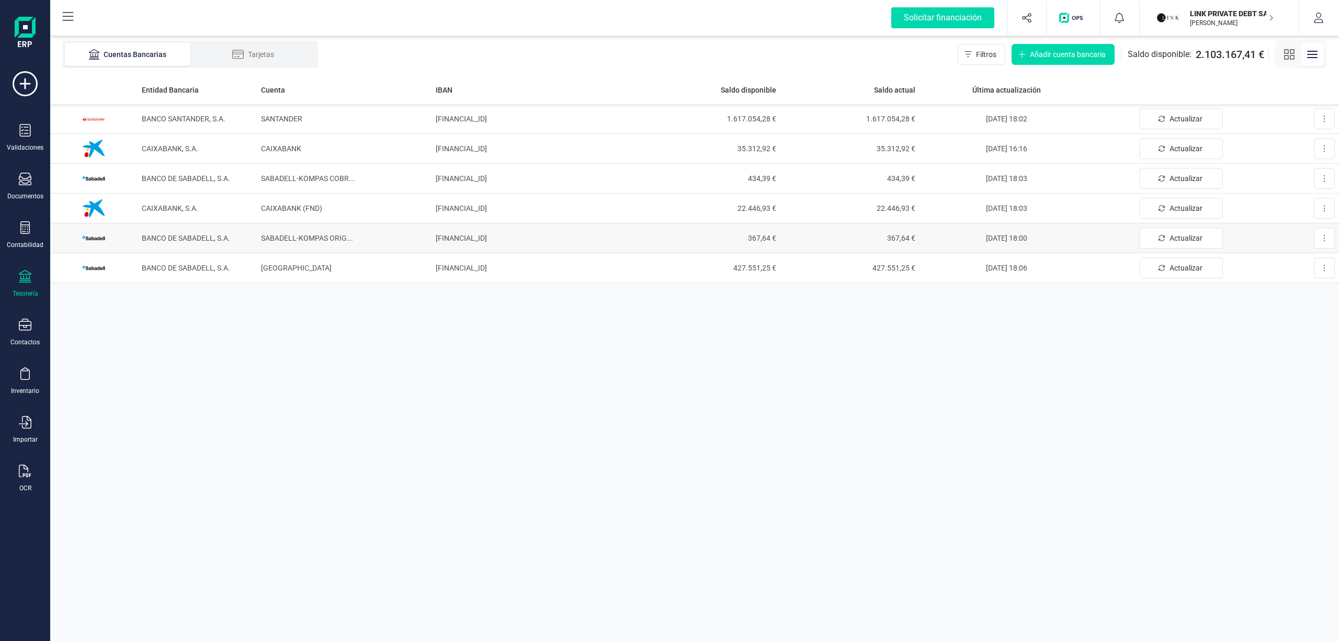
click at [299, 234] on span "SABADELL-KOMPAS ORIG ..." at bounding box center [307, 238] width 92 height 8
